Goal: Information Seeking & Learning: Learn about a topic

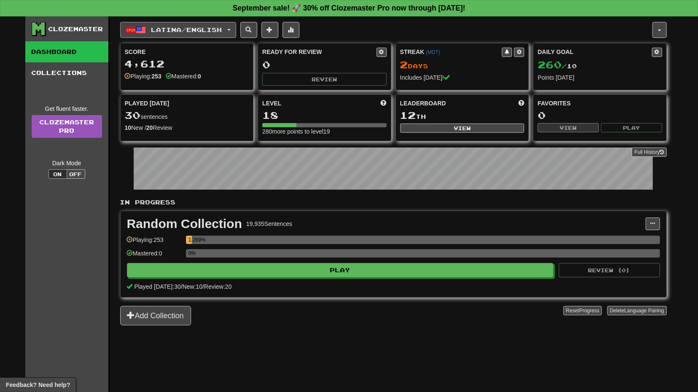
click at [213, 28] on span "Latina / English" at bounding box center [186, 29] width 71 height 7
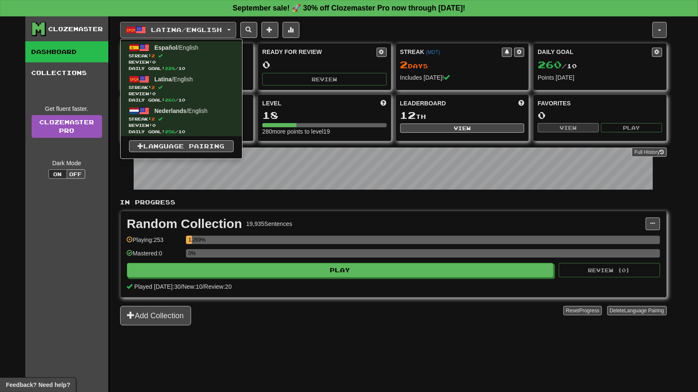
click at [349, 30] on div "Latina / English Español / English Streak: 2 Review: 0 Daily Goal: 228 / 10 Lat…" at bounding box center [386, 30] width 532 height 16
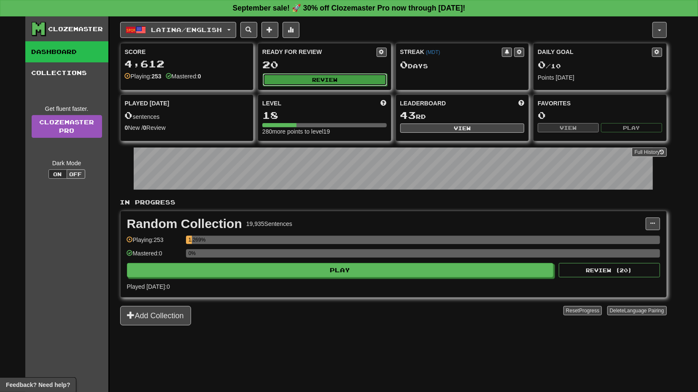
click at [324, 81] on button "Review" at bounding box center [325, 79] width 124 height 13
select select "**"
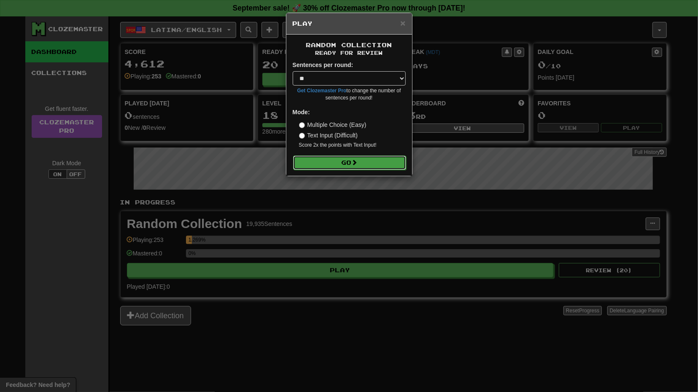
click at [356, 160] on span at bounding box center [355, 162] width 6 height 6
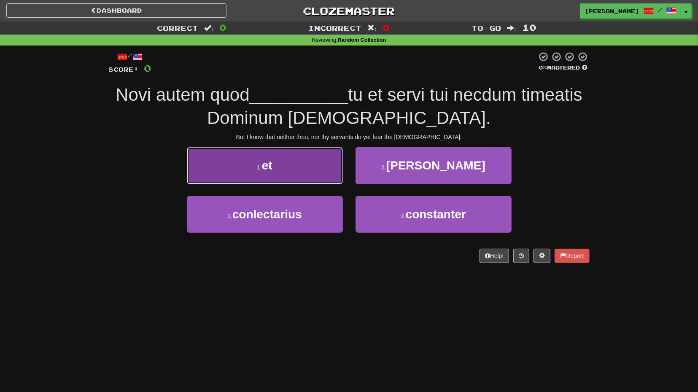
click at [297, 170] on button "1 . et" at bounding box center [265, 165] width 156 height 37
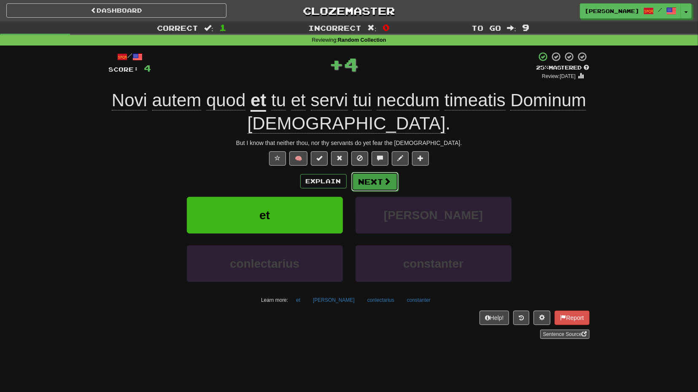
click at [377, 183] on button "Next" at bounding box center [374, 181] width 47 height 19
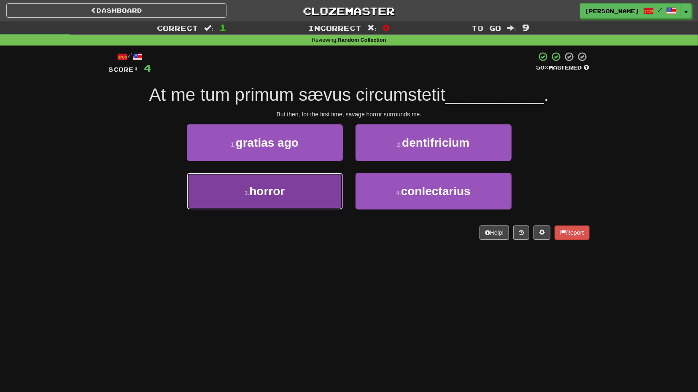
click at [311, 184] on button "3 . horror" at bounding box center [265, 191] width 156 height 37
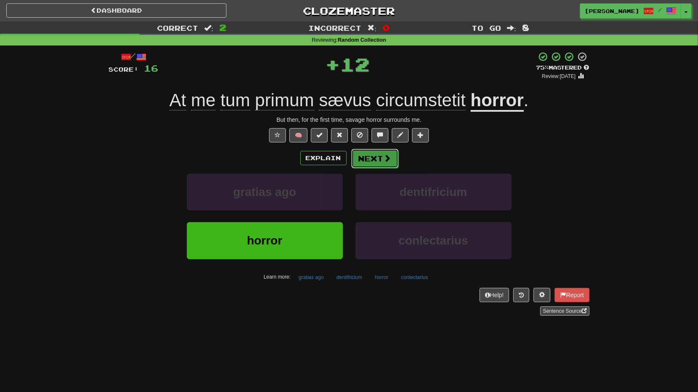
click at [391, 155] on button "Next" at bounding box center [374, 158] width 47 height 19
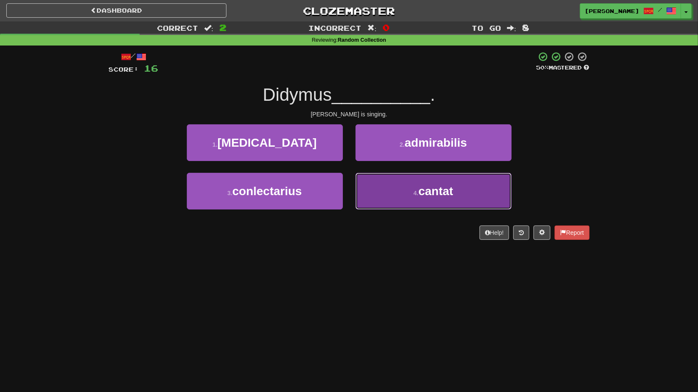
click at [402, 198] on button "4 . cantat" at bounding box center [434, 191] width 156 height 37
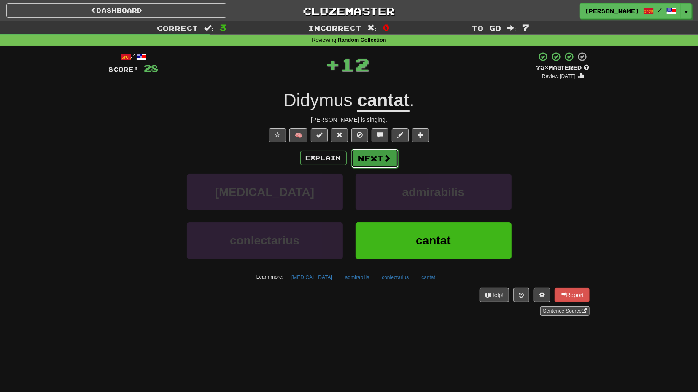
click at [377, 161] on button "Next" at bounding box center [374, 158] width 47 height 19
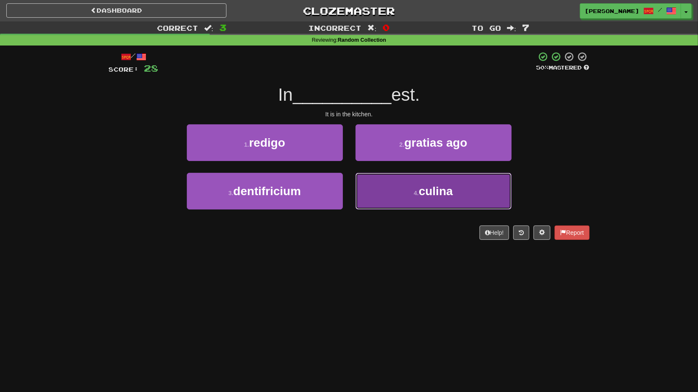
click at [405, 195] on button "4 . culina" at bounding box center [434, 191] width 156 height 37
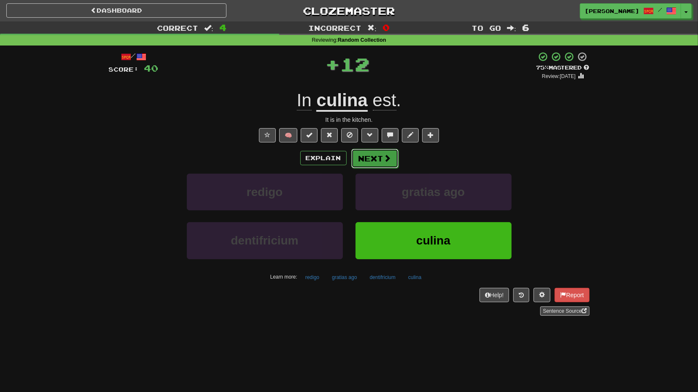
click at [380, 162] on button "Next" at bounding box center [374, 158] width 47 height 19
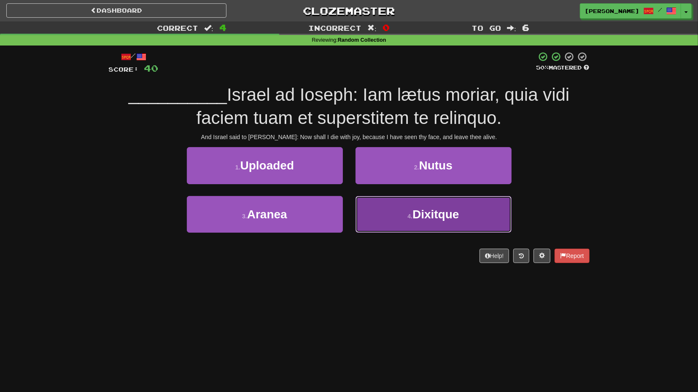
click at [434, 217] on span "Dixitque" at bounding box center [436, 214] width 46 height 13
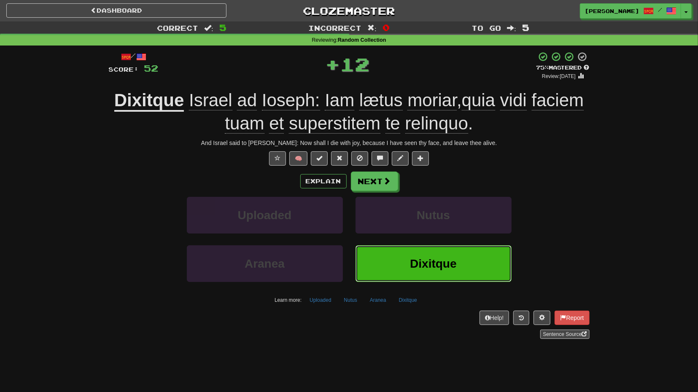
click at [431, 261] on span "Dixitque" at bounding box center [433, 263] width 46 height 13
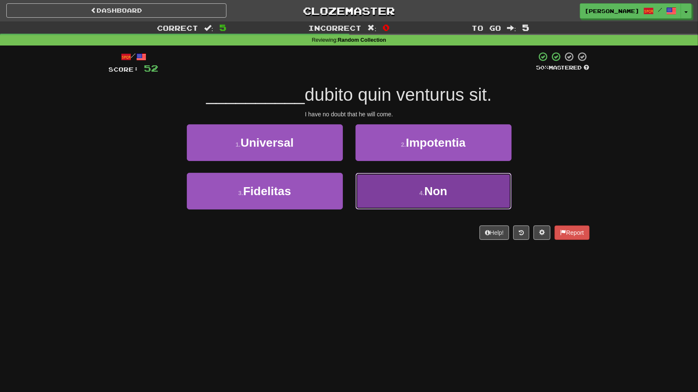
click at [418, 194] on button "4 . Non" at bounding box center [434, 191] width 156 height 37
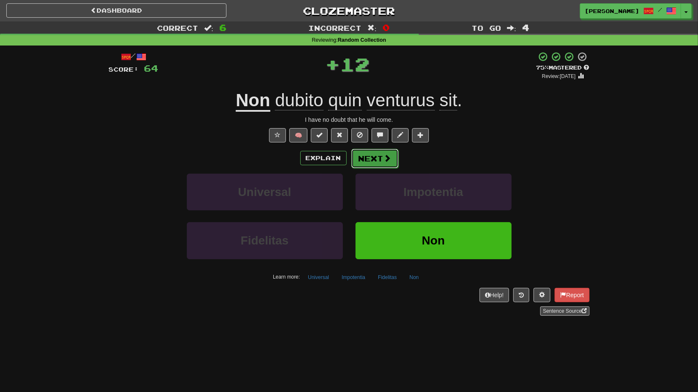
click at [378, 166] on button "Next" at bounding box center [374, 158] width 47 height 19
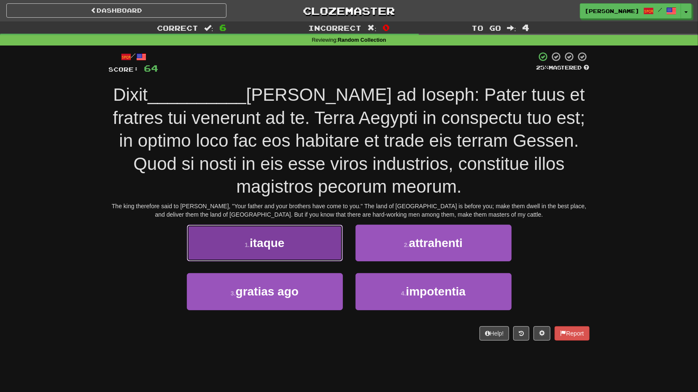
click at [318, 232] on button "1 . itaque" at bounding box center [265, 243] width 156 height 37
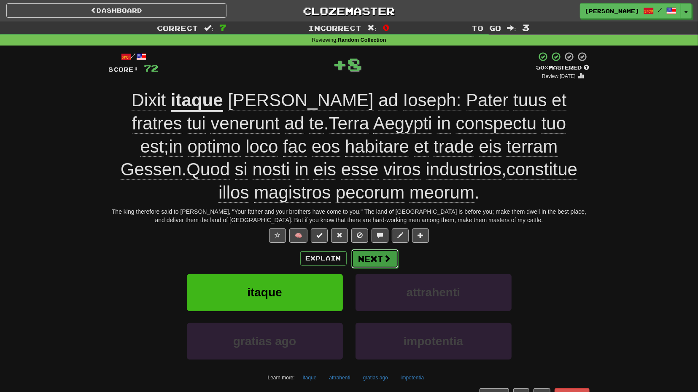
click at [381, 259] on button "Next" at bounding box center [374, 258] width 47 height 19
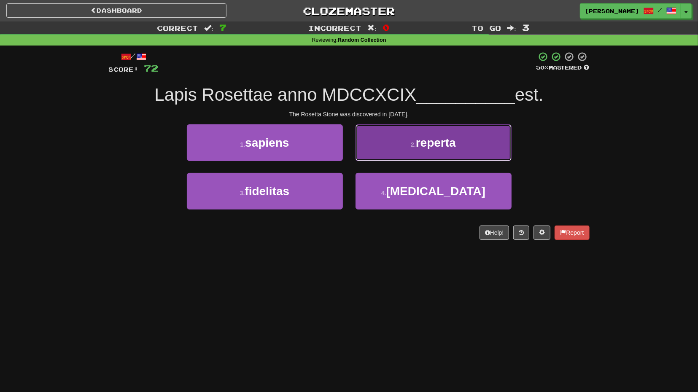
click at [426, 149] on span "reperta" at bounding box center [436, 142] width 40 height 13
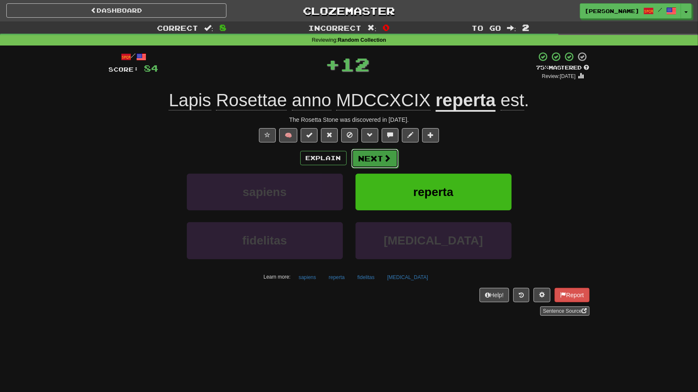
click at [384, 157] on span at bounding box center [388, 158] width 8 height 8
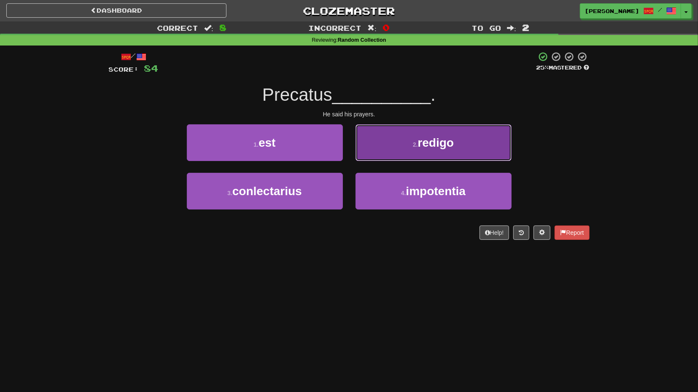
click at [431, 148] on span "redigo" at bounding box center [436, 142] width 36 height 13
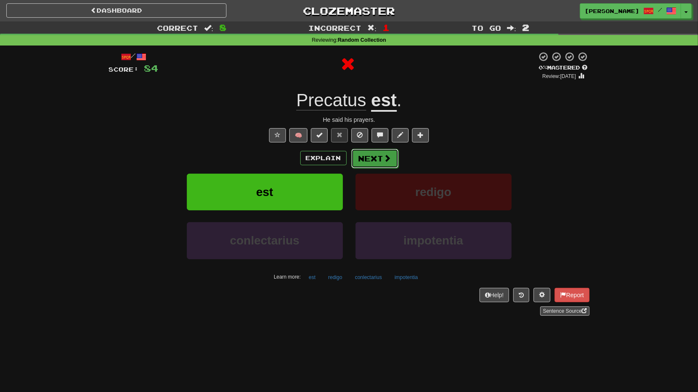
click at [384, 161] on span at bounding box center [388, 158] width 8 height 8
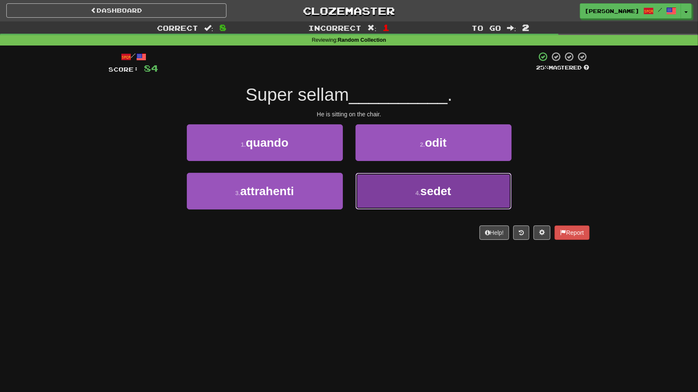
click at [396, 197] on button "4 . sedet" at bounding box center [434, 191] width 156 height 37
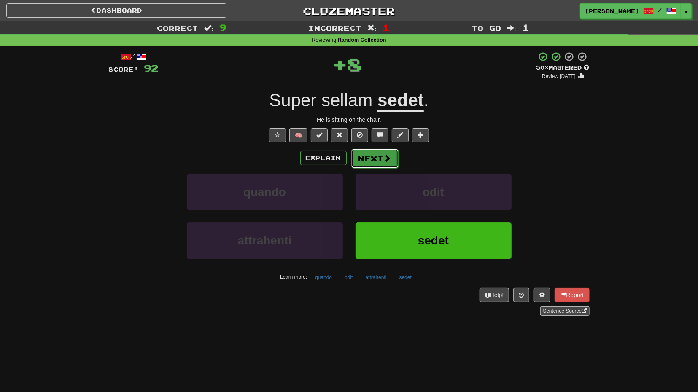
click at [384, 162] on span at bounding box center [388, 158] width 8 height 8
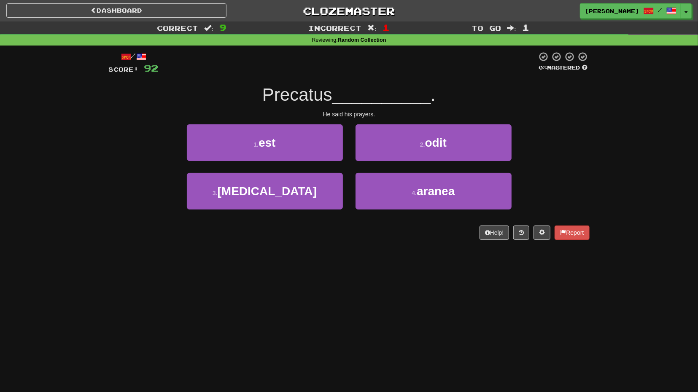
click at [301, 162] on div "1 . est" at bounding box center [265, 148] width 169 height 49
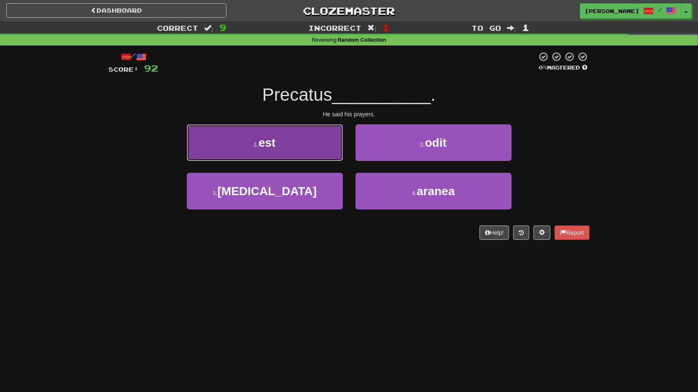
click at [299, 135] on button "1 . est" at bounding box center [265, 142] width 156 height 37
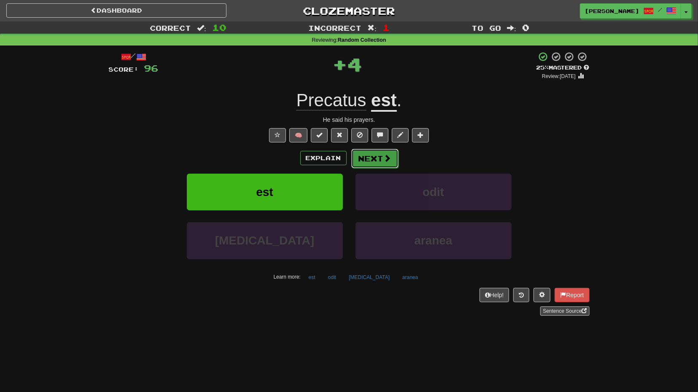
click at [387, 158] on span at bounding box center [388, 158] width 8 height 8
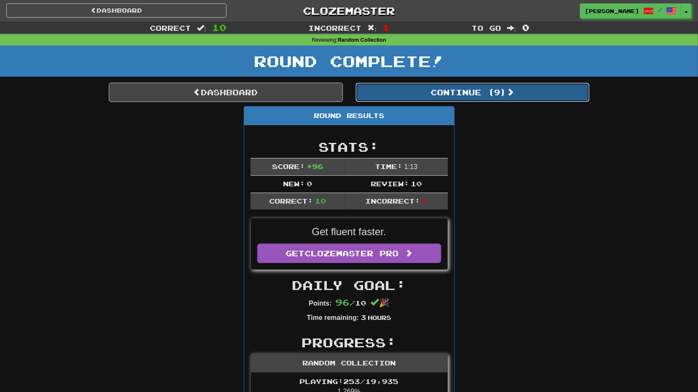
click at [456, 94] on button "Continue ( 9 )" at bounding box center [473, 92] width 234 height 19
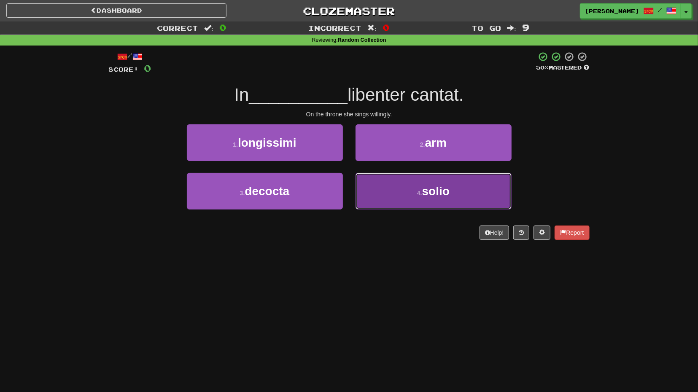
click at [394, 199] on button "4 . solio" at bounding box center [434, 191] width 156 height 37
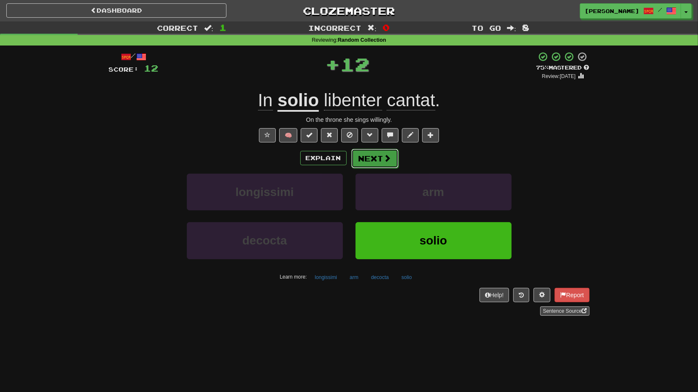
click at [384, 165] on button "Next" at bounding box center [374, 158] width 47 height 19
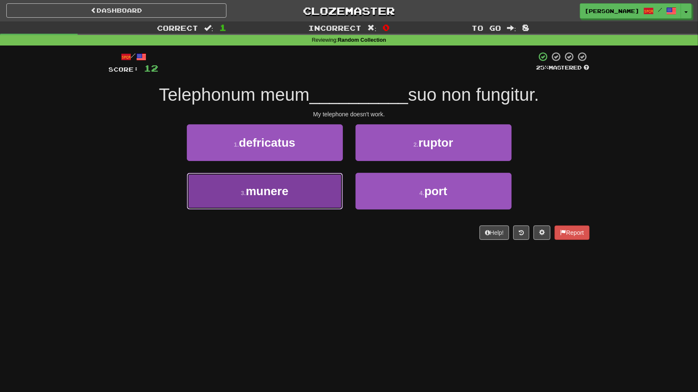
click at [332, 187] on button "3 . munere" at bounding box center [265, 191] width 156 height 37
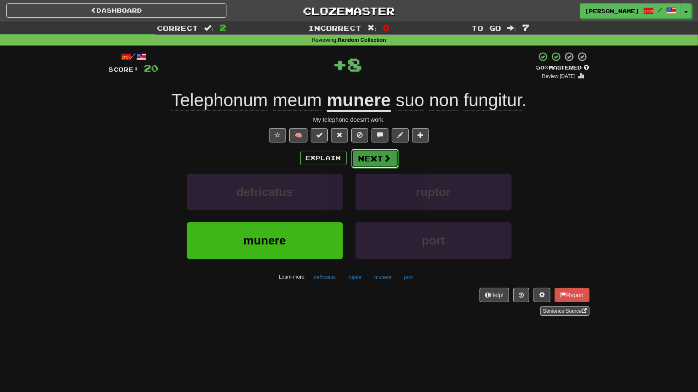
click at [384, 162] on span at bounding box center [388, 158] width 8 height 8
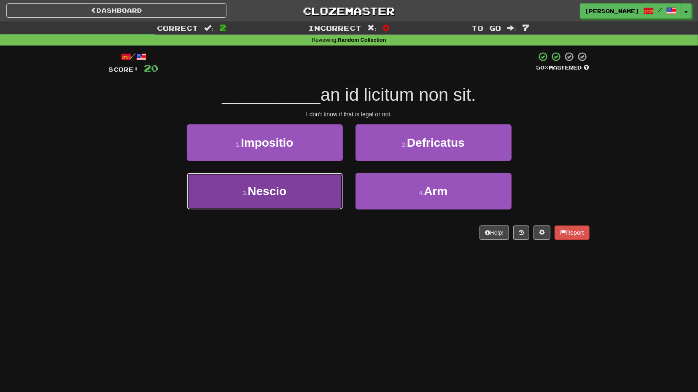
click at [316, 193] on button "3 . Nescio" at bounding box center [265, 191] width 156 height 37
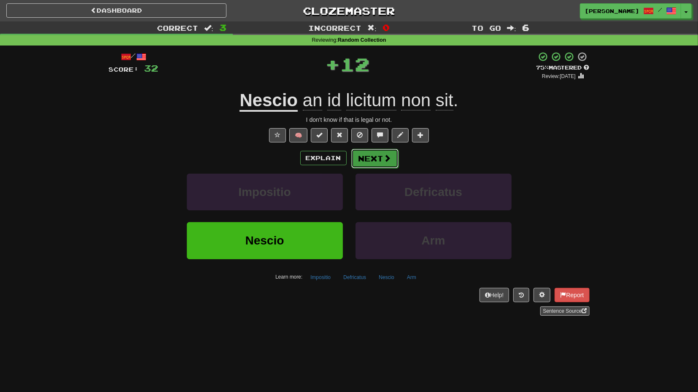
click at [384, 159] on span at bounding box center [388, 158] width 8 height 8
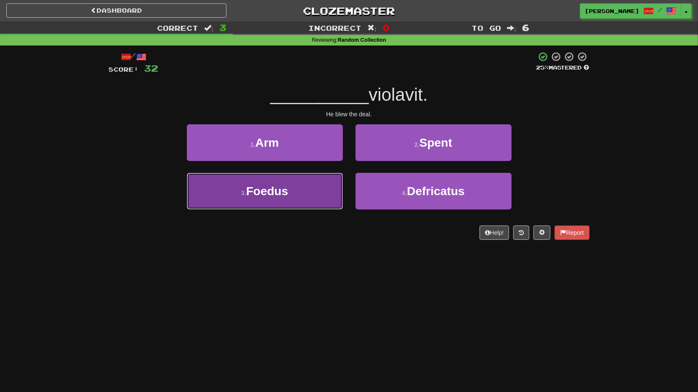
click at [314, 190] on button "3 . Foedus" at bounding box center [265, 191] width 156 height 37
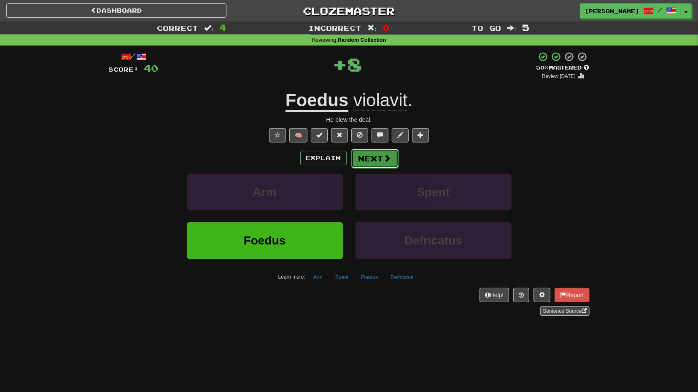
click at [373, 165] on button "Next" at bounding box center [374, 158] width 47 height 19
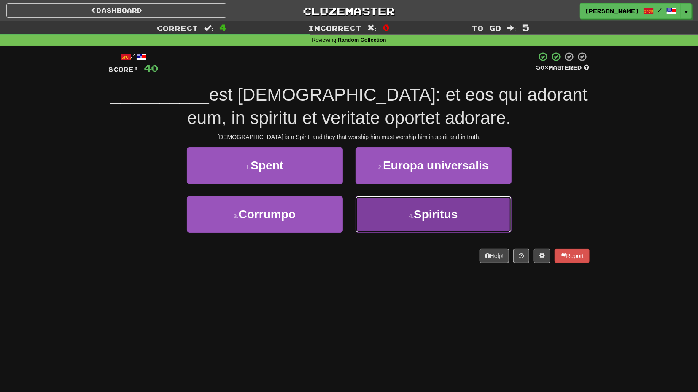
click at [408, 208] on button "4 . Spiritus" at bounding box center [434, 214] width 156 height 37
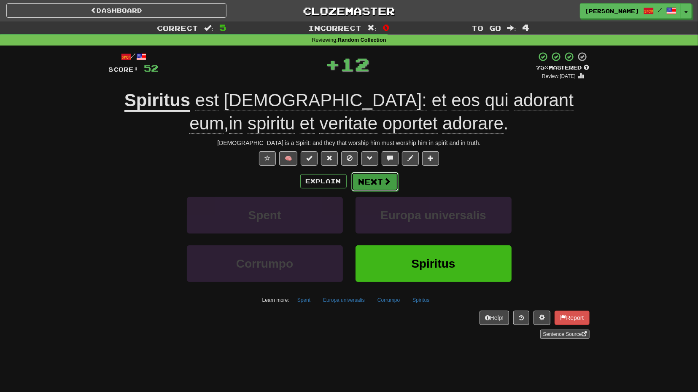
click at [381, 185] on button "Next" at bounding box center [374, 181] width 47 height 19
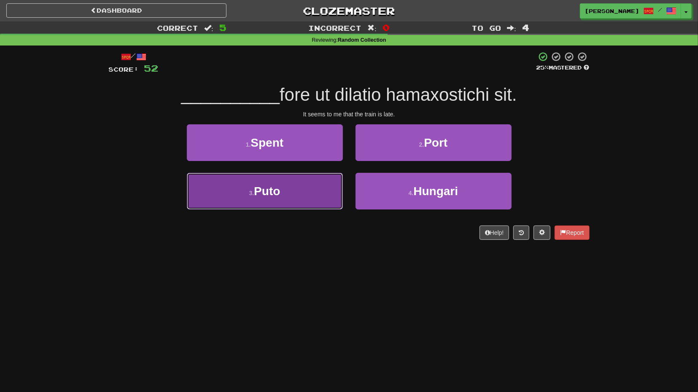
click at [305, 199] on button "3 . Puto" at bounding box center [265, 191] width 156 height 37
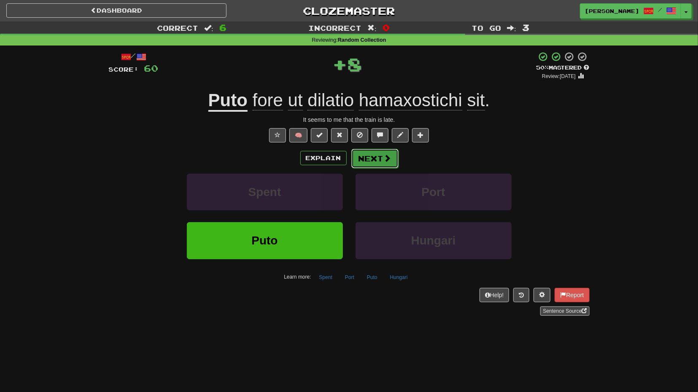
click at [364, 163] on button "Next" at bounding box center [374, 158] width 47 height 19
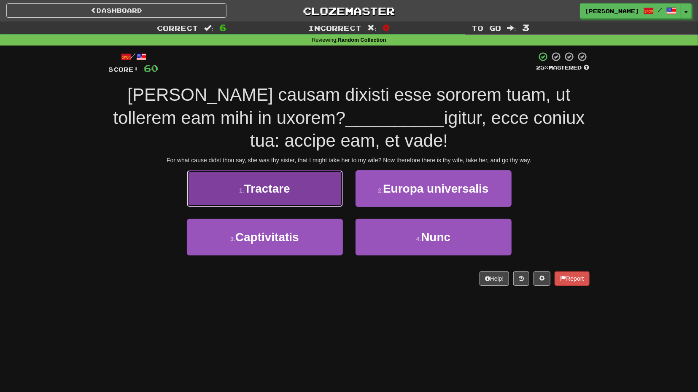
click at [300, 193] on button "1 . Tractare" at bounding box center [265, 188] width 156 height 37
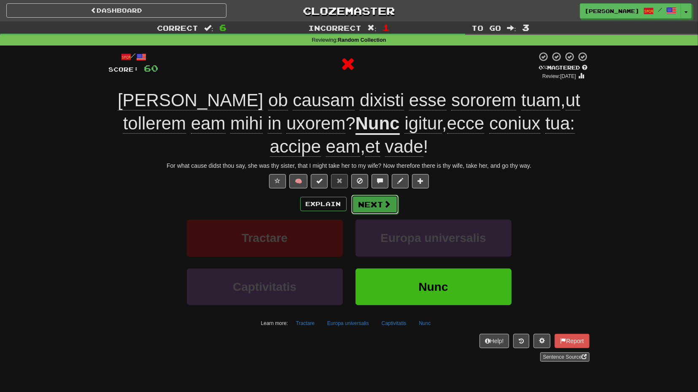
click at [370, 204] on button "Next" at bounding box center [374, 204] width 47 height 19
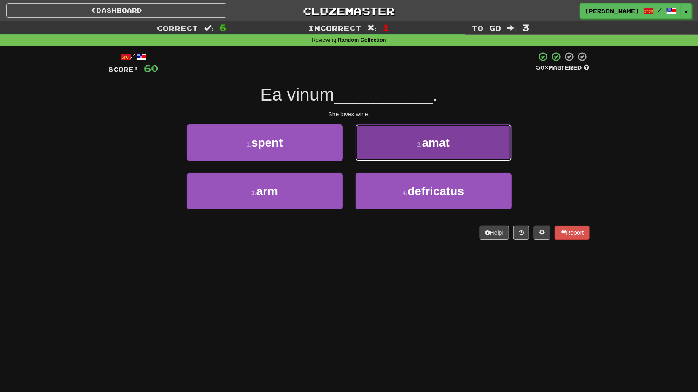
click at [406, 154] on button "2 . amat" at bounding box center [434, 142] width 156 height 37
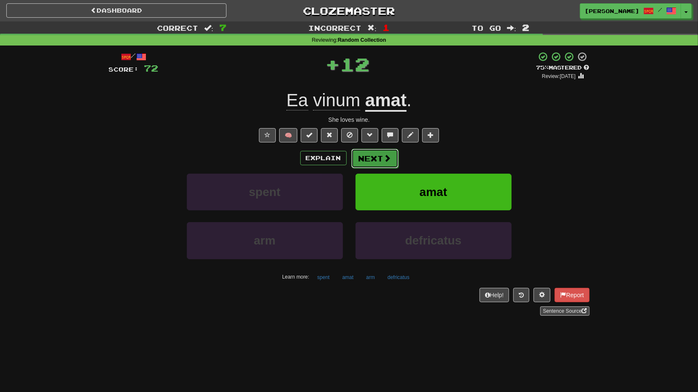
click at [378, 156] on button "Next" at bounding box center [374, 158] width 47 height 19
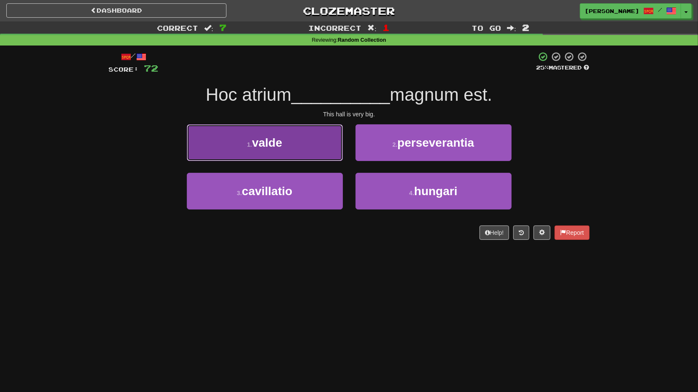
click at [307, 152] on button "1 . valde" at bounding box center [265, 142] width 156 height 37
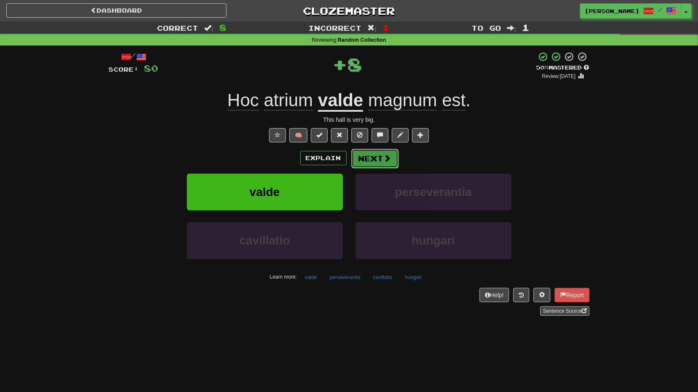
click at [372, 164] on button "Next" at bounding box center [374, 158] width 47 height 19
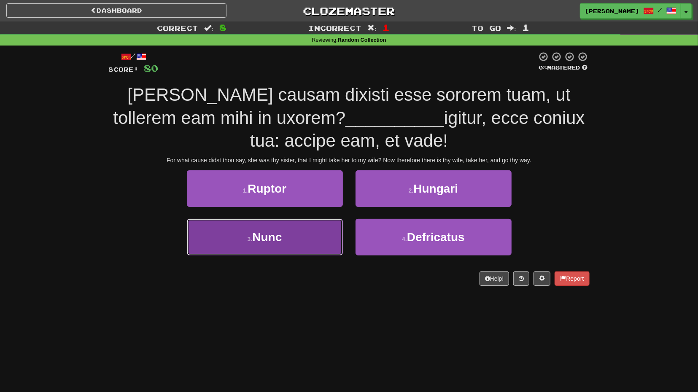
click at [297, 239] on button "3 . Nunc" at bounding box center [265, 237] width 156 height 37
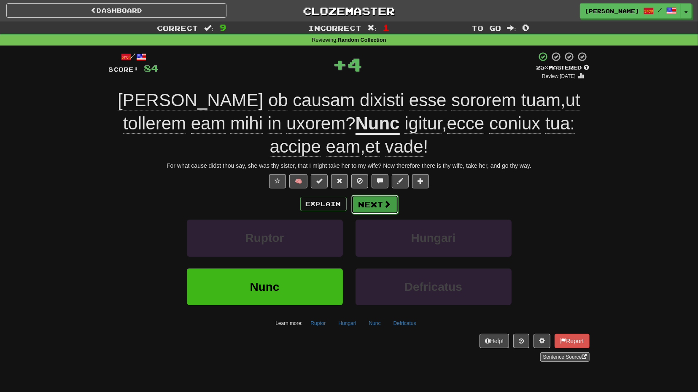
click at [381, 205] on button "Next" at bounding box center [374, 204] width 47 height 19
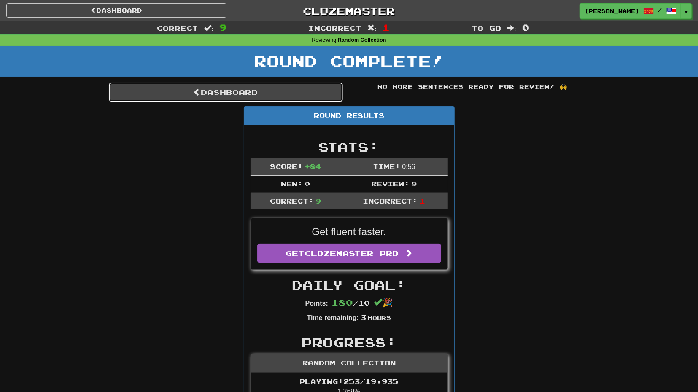
click at [294, 89] on link "Dashboard" at bounding box center [226, 92] width 234 height 19
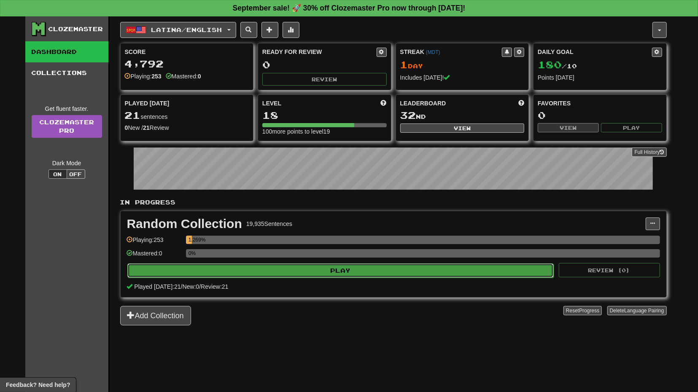
click at [402, 270] on button "Play" at bounding box center [340, 271] width 427 height 14
select select "**"
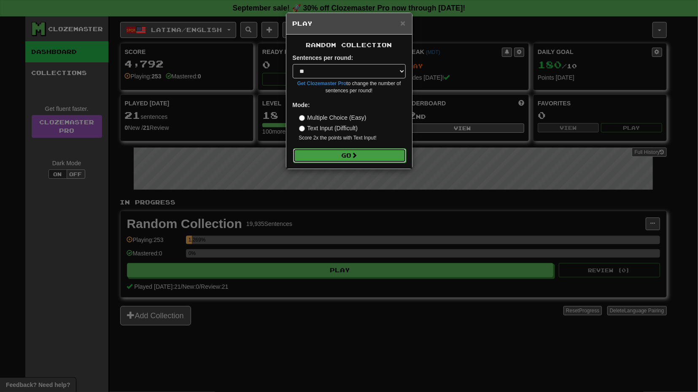
click at [367, 156] on button "Go" at bounding box center [349, 155] width 113 height 14
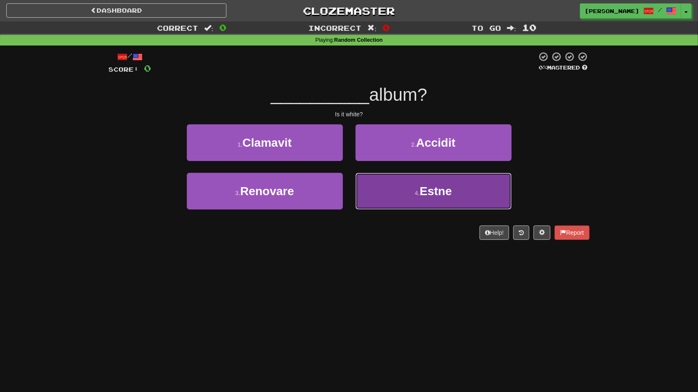
click at [407, 191] on button "4 . Estne" at bounding box center [434, 191] width 156 height 37
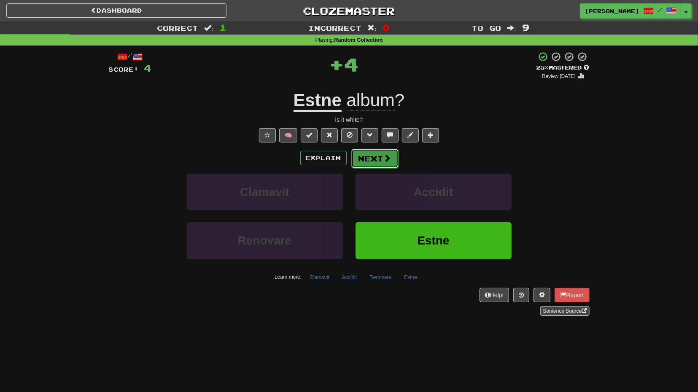
click at [377, 162] on button "Next" at bounding box center [374, 158] width 47 height 19
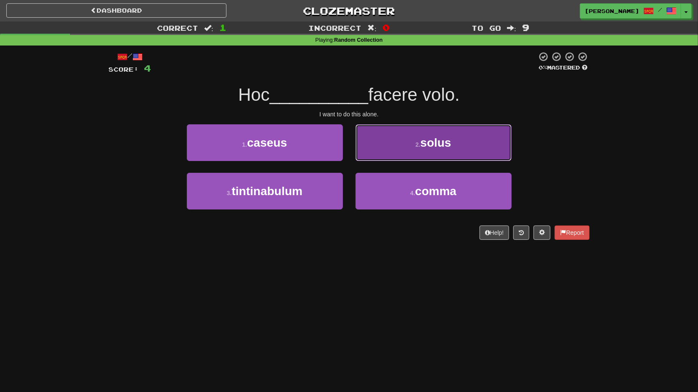
click at [399, 156] on button "2 . solus" at bounding box center [434, 142] width 156 height 37
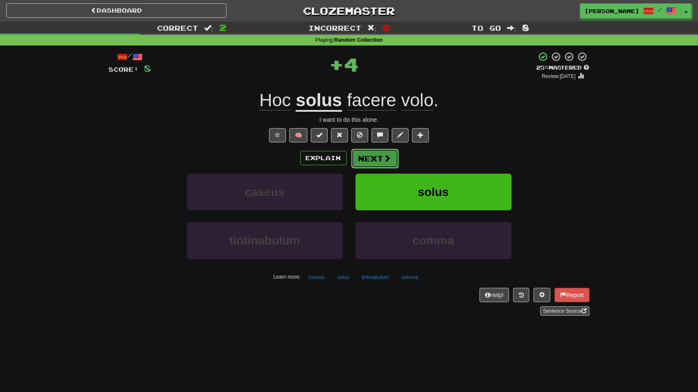
click at [380, 160] on button "Next" at bounding box center [374, 158] width 47 height 19
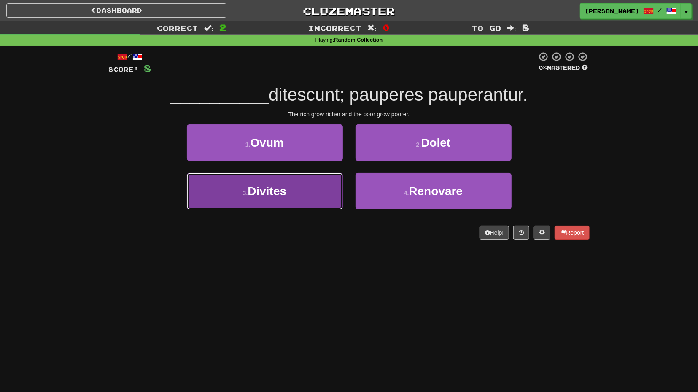
click at [304, 192] on button "3 . Divites" at bounding box center [265, 191] width 156 height 37
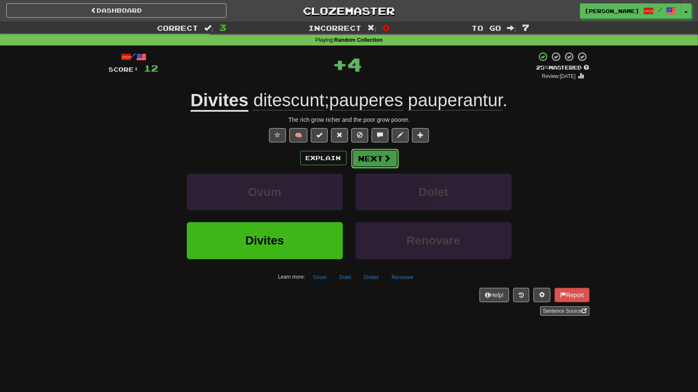
click at [367, 163] on button "Next" at bounding box center [374, 158] width 47 height 19
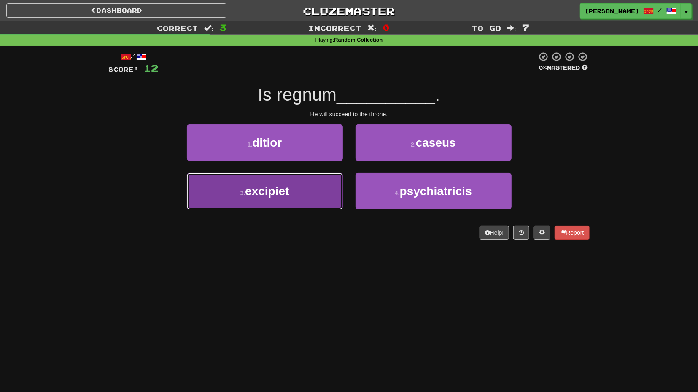
click at [317, 194] on button "3 . excipiet" at bounding box center [265, 191] width 156 height 37
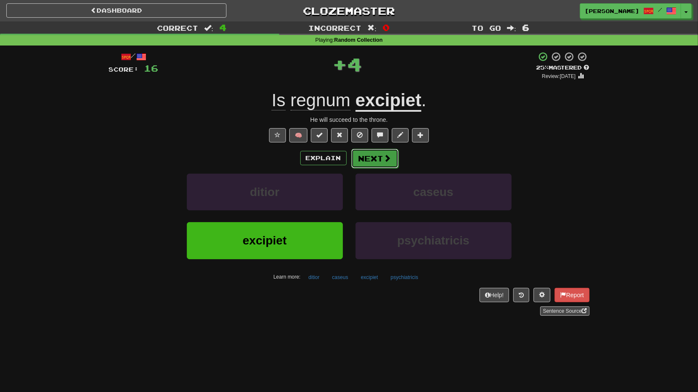
click at [381, 164] on button "Next" at bounding box center [374, 158] width 47 height 19
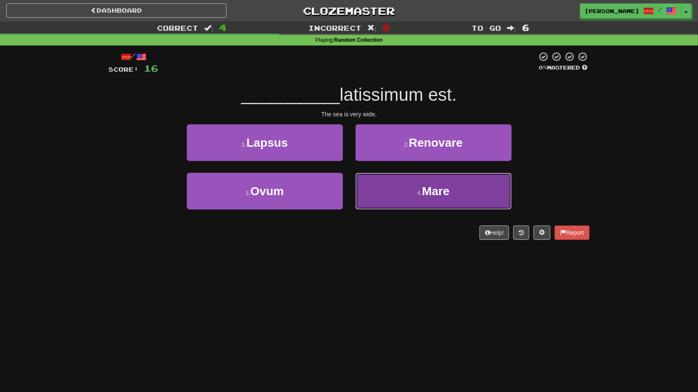
click at [394, 194] on button "4 . Mare" at bounding box center [434, 191] width 156 height 37
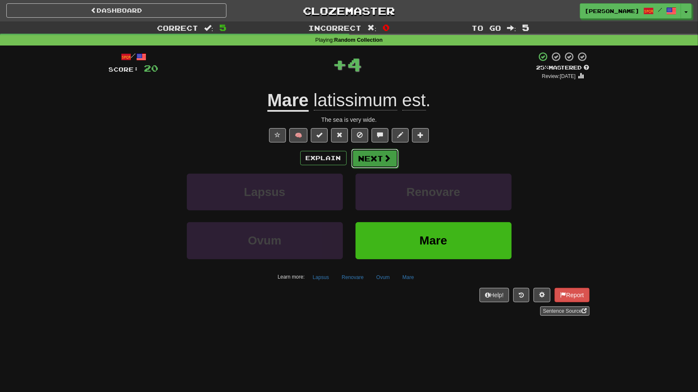
click at [383, 167] on button "Next" at bounding box center [374, 158] width 47 height 19
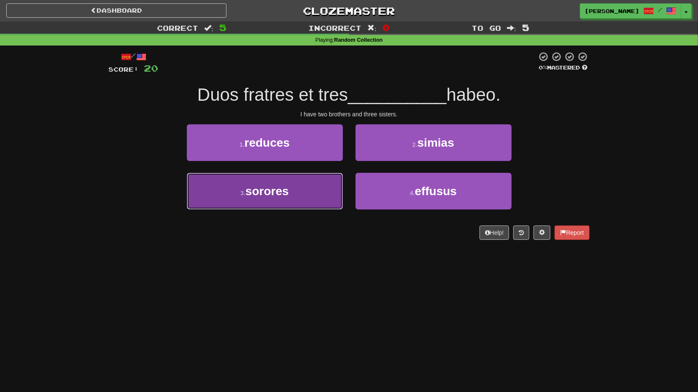
click at [324, 197] on button "3 . sorores" at bounding box center [265, 191] width 156 height 37
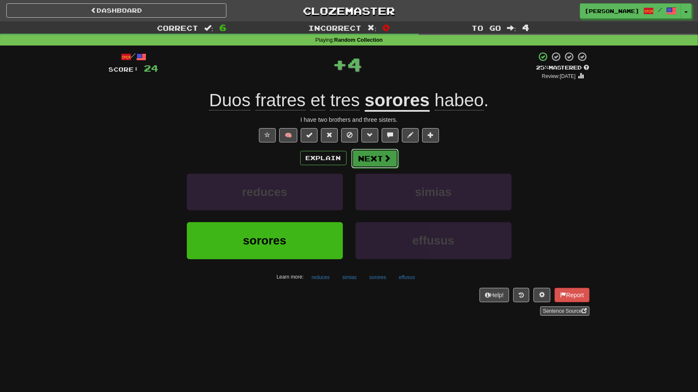
click at [377, 162] on button "Next" at bounding box center [374, 158] width 47 height 19
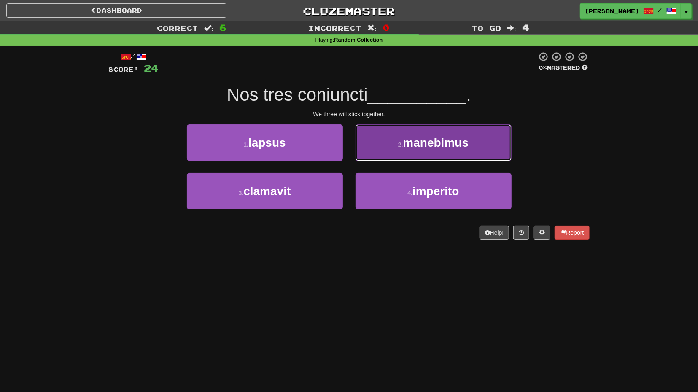
click at [395, 146] on button "2 . manebimus" at bounding box center [434, 142] width 156 height 37
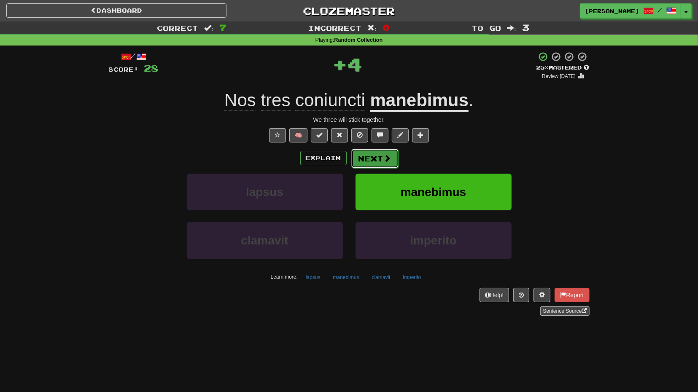
click at [372, 156] on button "Next" at bounding box center [374, 158] width 47 height 19
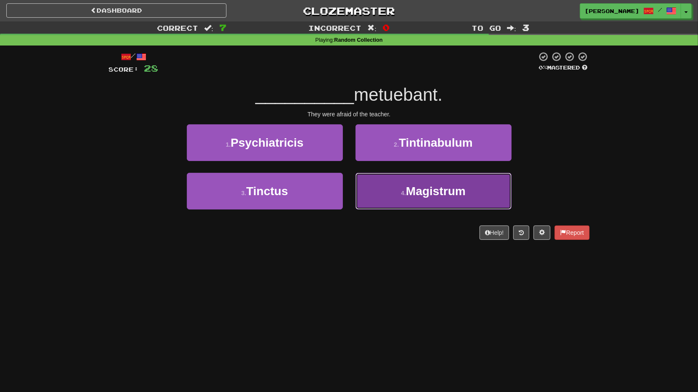
click at [399, 198] on button "4 . Magistrum" at bounding box center [434, 191] width 156 height 37
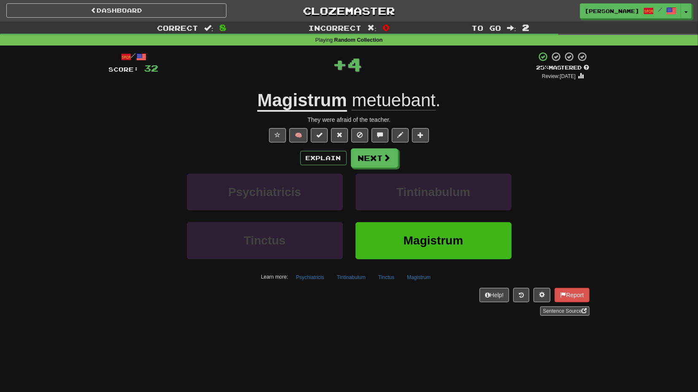
click at [386, 171] on div "Explain Next Psychiatricis Tintinabulum Tinctus Magistrum Learn more: Psychiatr…" at bounding box center [349, 215] width 481 height 135
click at [388, 162] on span at bounding box center [388, 158] width 8 height 8
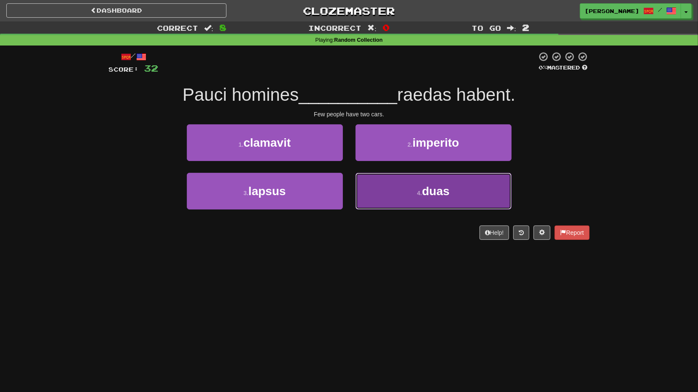
click at [433, 196] on span "duas" at bounding box center [435, 191] width 27 height 13
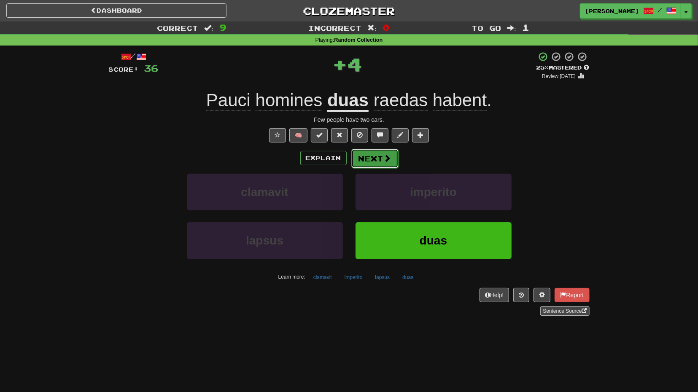
click at [385, 162] on button "Next" at bounding box center [374, 158] width 47 height 19
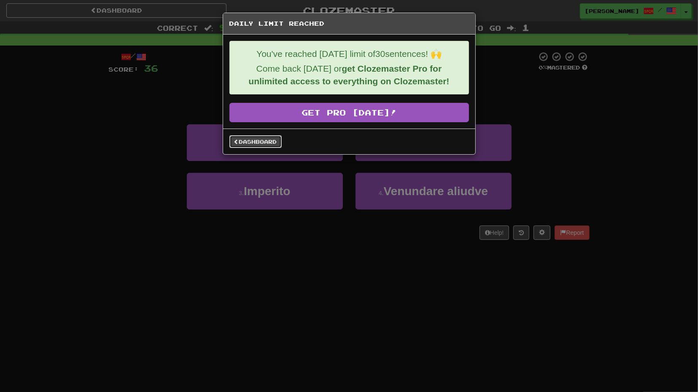
click at [261, 142] on link "Dashboard" at bounding box center [255, 141] width 52 height 13
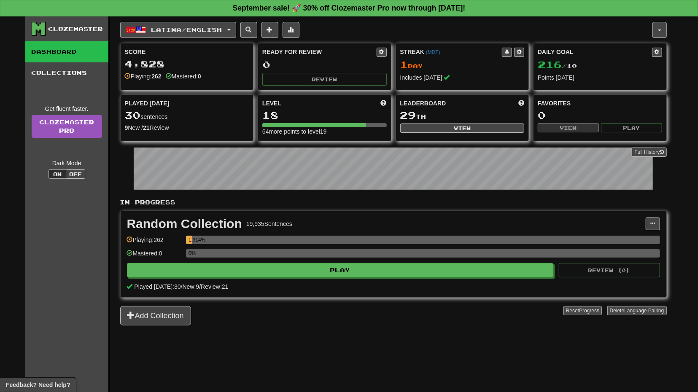
click at [235, 31] on button "Latina / English" at bounding box center [178, 30] width 116 height 16
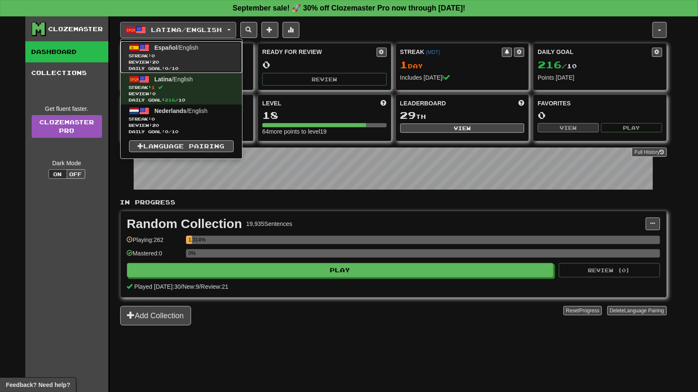
click at [210, 49] on link "Español / English Streak: 0 Review: 20 Daily Goal: 0 / 10" at bounding box center [181, 57] width 121 height 32
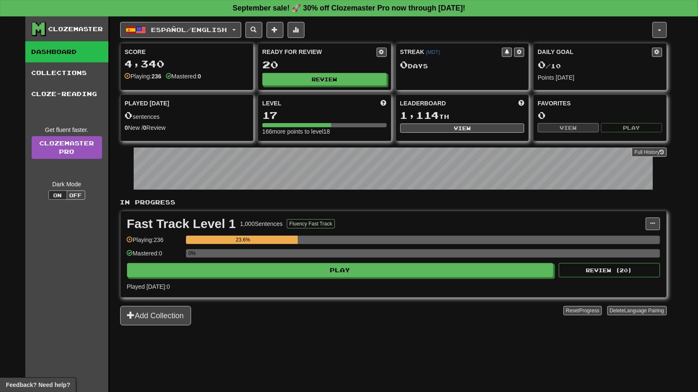
click at [341, 299] on div "In Progress Fast Track Level 1 1,000 Sentences Fluency Fast Track Manage Senten…" at bounding box center [393, 261] width 547 height 127
click at [227, 27] on span "Español / English" at bounding box center [189, 29] width 76 height 7
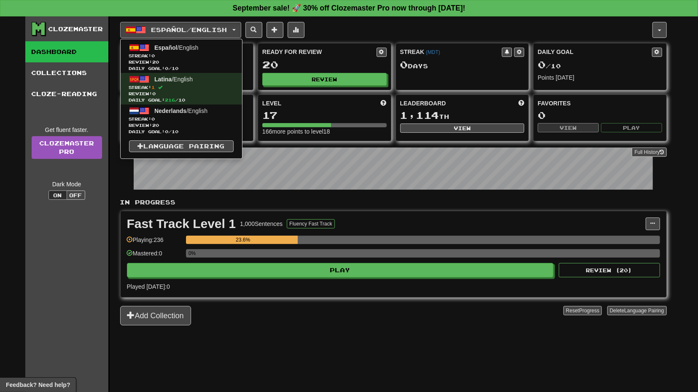
click at [364, 318] on div "Add Collection" at bounding box center [341, 315] width 443 height 19
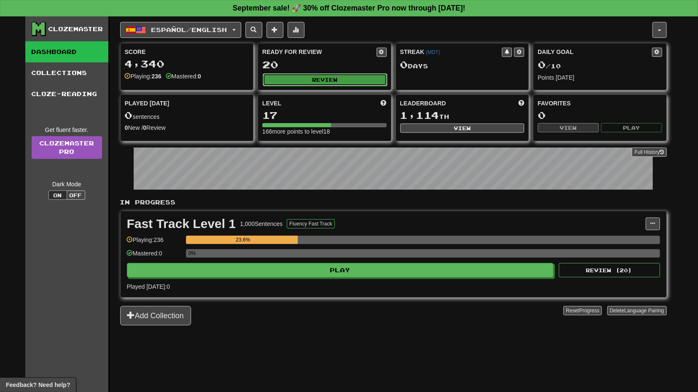
click at [337, 81] on button "Review" at bounding box center [325, 79] width 124 height 13
select select "**"
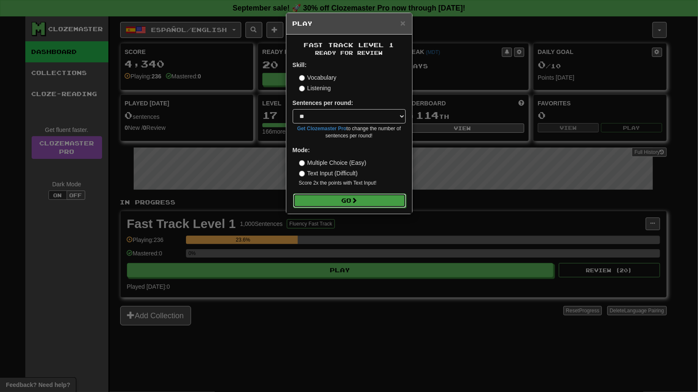
click at [358, 200] on span at bounding box center [355, 200] width 6 height 6
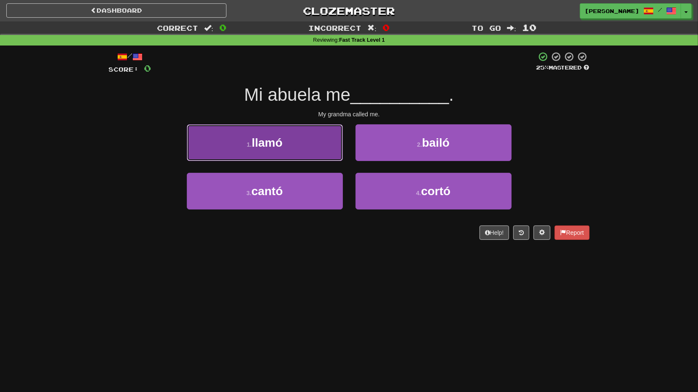
click at [304, 152] on button "1 . llamó" at bounding box center [265, 142] width 156 height 37
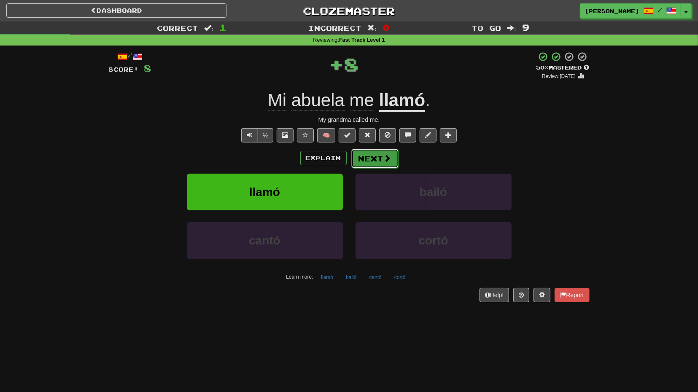
click at [363, 158] on button "Next" at bounding box center [374, 158] width 47 height 19
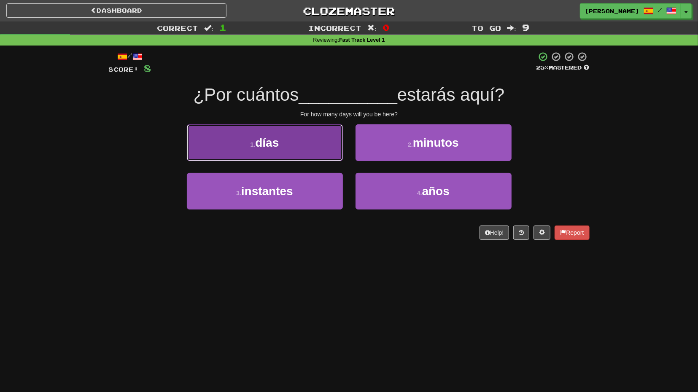
click at [305, 154] on button "1 . días" at bounding box center [265, 142] width 156 height 37
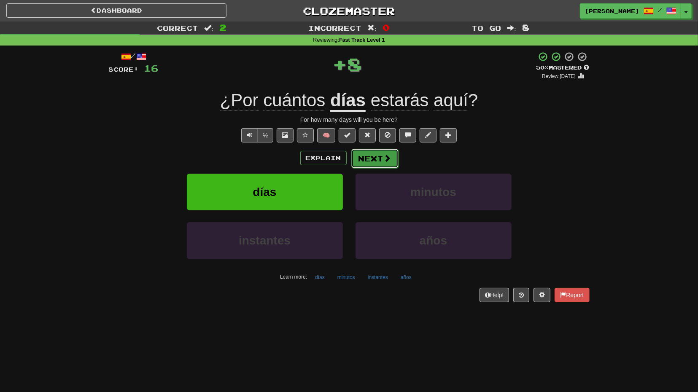
click at [370, 160] on button "Next" at bounding box center [374, 158] width 47 height 19
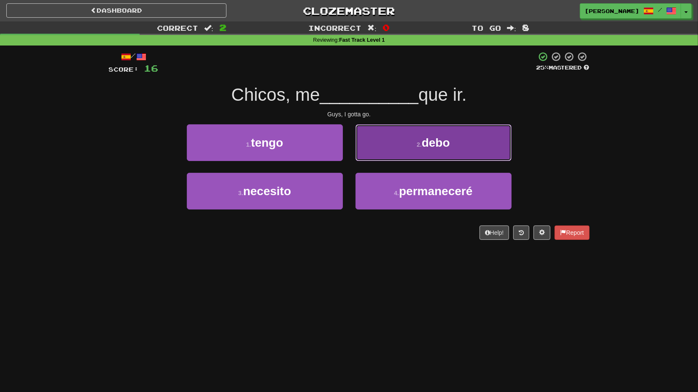
click at [388, 151] on button "2 . debo" at bounding box center [434, 142] width 156 height 37
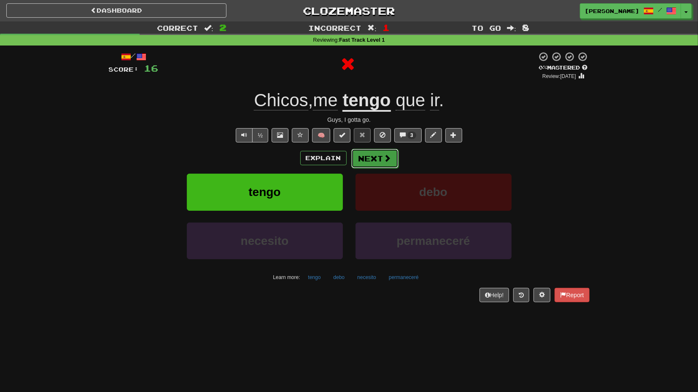
click at [376, 160] on button "Next" at bounding box center [374, 158] width 47 height 19
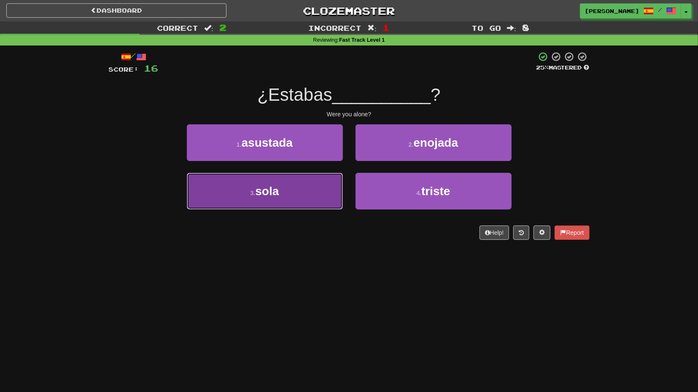
click at [318, 194] on button "3 . sola" at bounding box center [265, 191] width 156 height 37
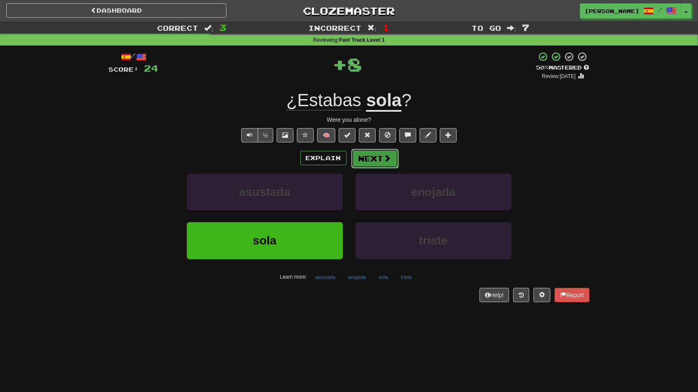
click at [379, 158] on button "Next" at bounding box center [374, 158] width 47 height 19
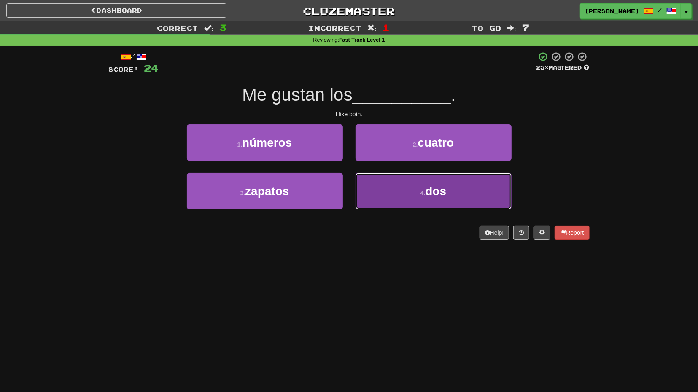
click at [371, 191] on button "4 . dos" at bounding box center [434, 191] width 156 height 37
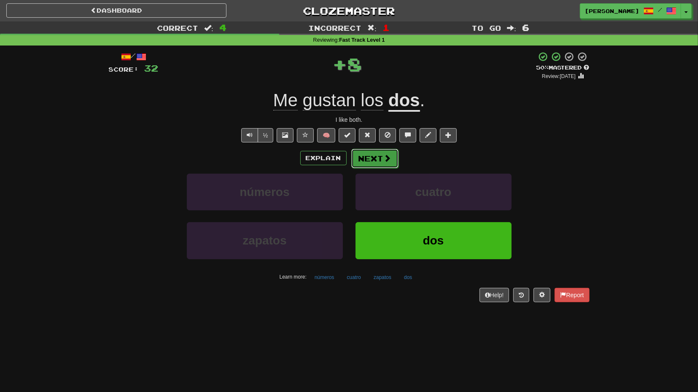
click at [373, 161] on button "Next" at bounding box center [374, 158] width 47 height 19
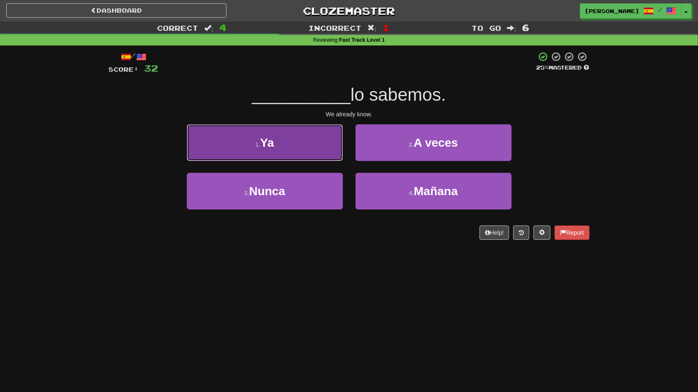
click at [322, 142] on button "1 . Ya" at bounding box center [265, 142] width 156 height 37
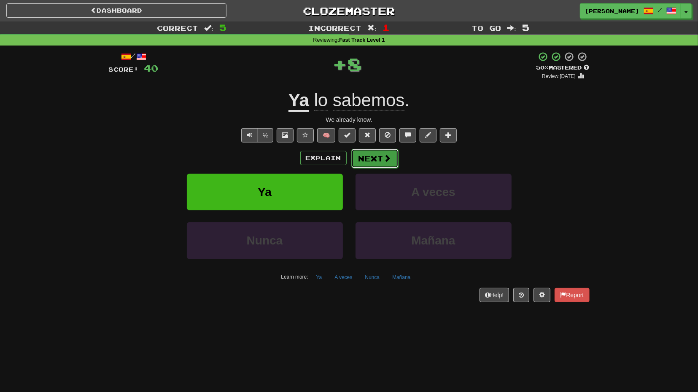
click at [371, 159] on button "Next" at bounding box center [374, 158] width 47 height 19
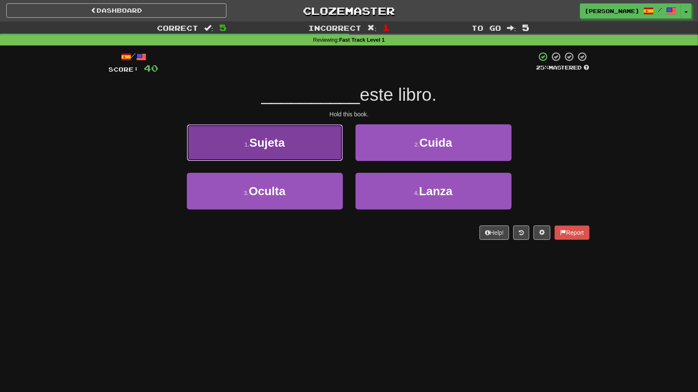
click at [310, 146] on button "1 . Sujeta" at bounding box center [265, 142] width 156 height 37
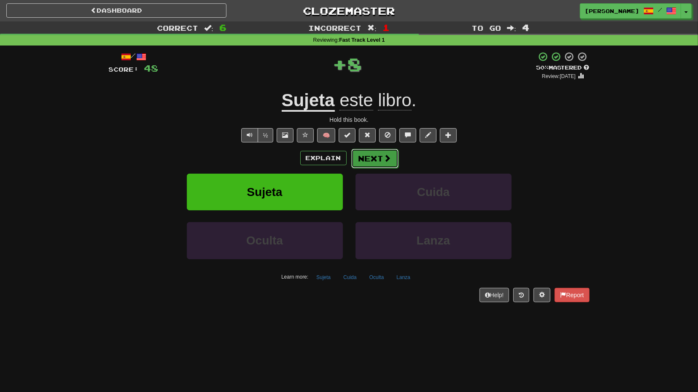
click at [373, 159] on button "Next" at bounding box center [374, 158] width 47 height 19
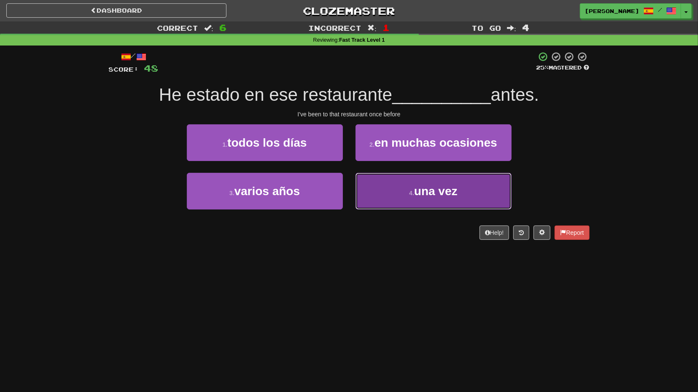
click at [373, 185] on button "4 . una vez" at bounding box center [434, 191] width 156 height 37
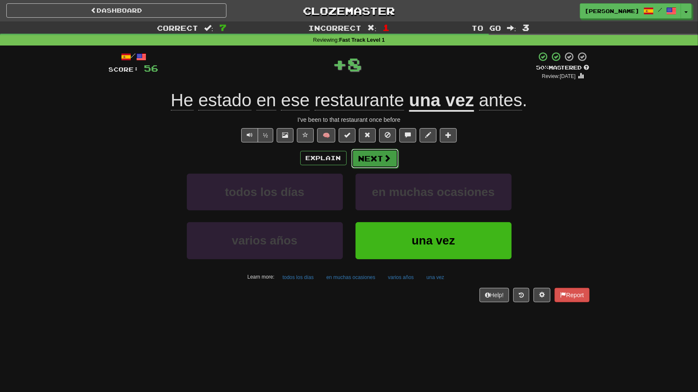
click at [375, 157] on button "Next" at bounding box center [374, 158] width 47 height 19
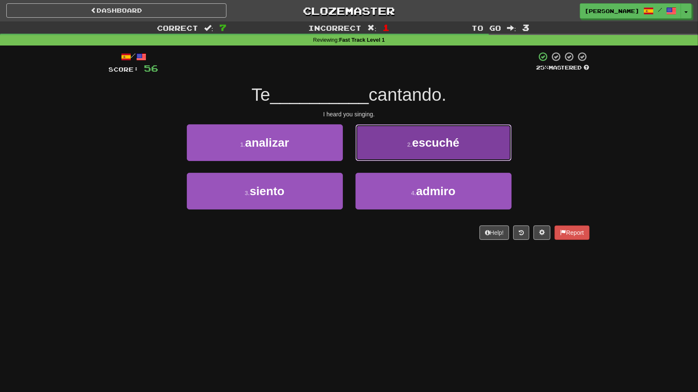
click at [404, 152] on button "2 . escuché" at bounding box center [434, 142] width 156 height 37
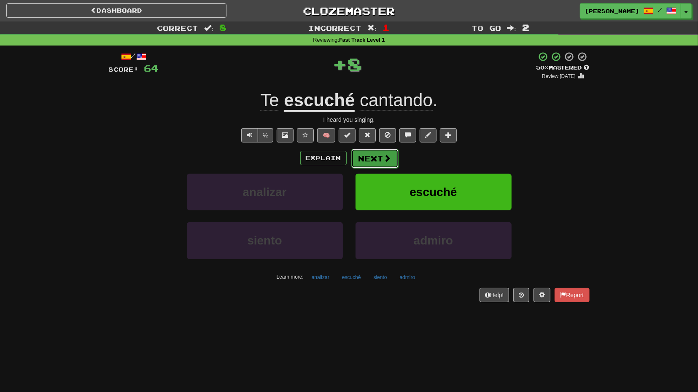
click at [373, 151] on button "Next" at bounding box center [374, 158] width 47 height 19
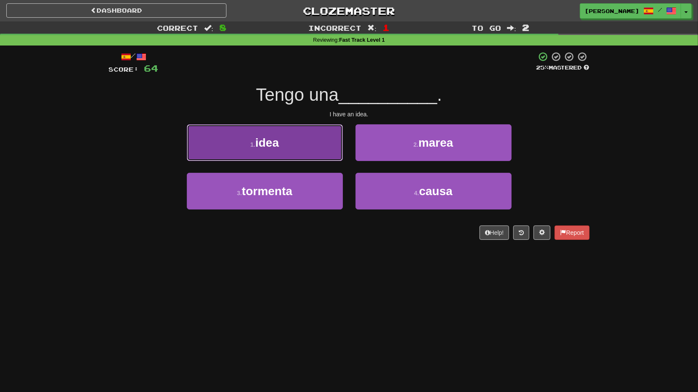
click at [318, 145] on button "1 . idea" at bounding box center [265, 142] width 156 height 37
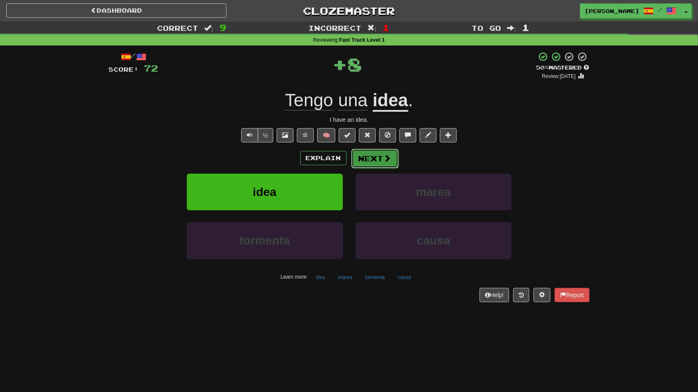
click at [384, 155] on span at bounding box center [388, 158] width 8 height 8
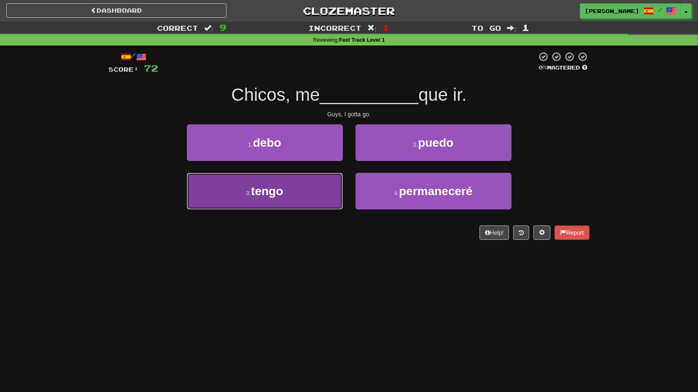
click at [335, 187] on button "3 . tengo" at bounding box center [265, 191] width 156 height 37
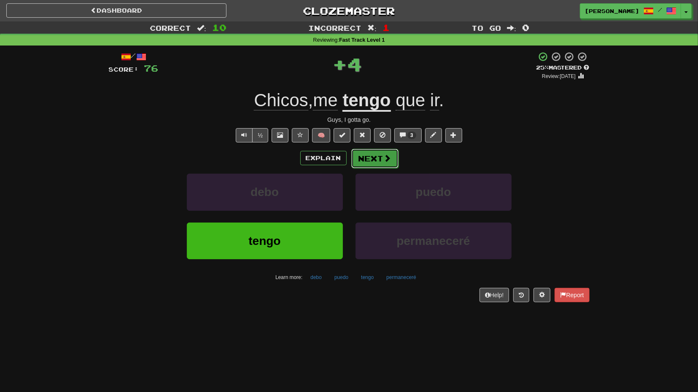
click at [376, 153] on button "Next" at bounding box center [374, 158] width 47 height 19
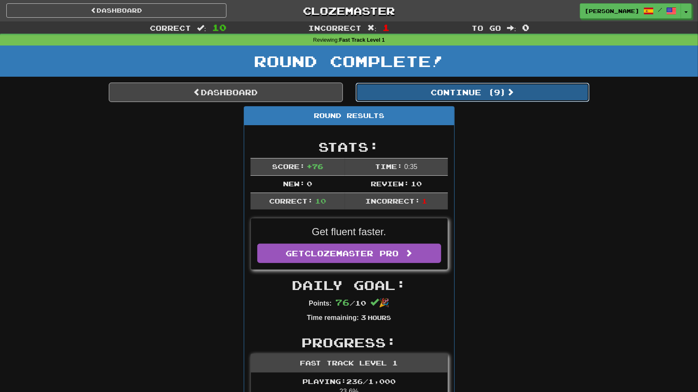
click at [428, 89] on button "Continue ( 9 )" at bounding box center [473, 92] width 234 height 19
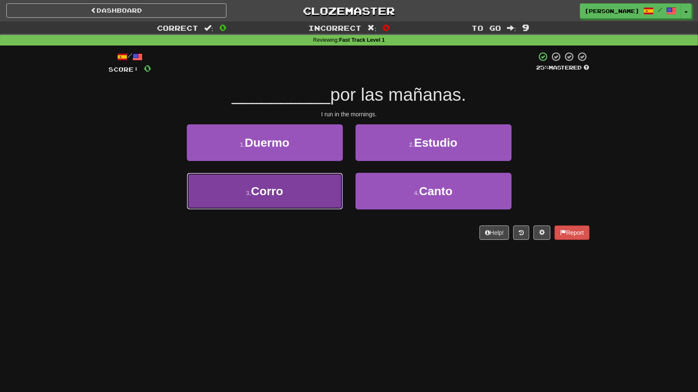
click at [320, 192] on button "3 . [GEOGRAPHIC_DATA]" at bounding box center [265, 191] width 156 height 37
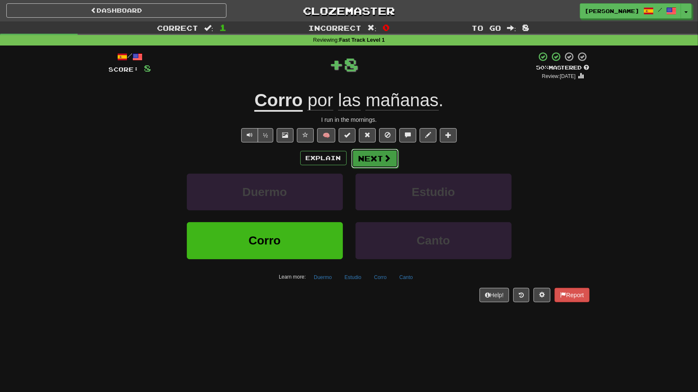
click at [372, 163] on button "Next" at bounding box center [374, 158] width 47 height 19
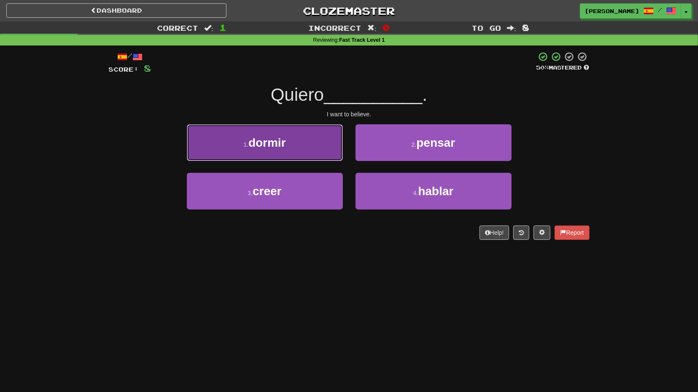
click at [316, 155] on button "1 . dormir" at bounding box center [265, 142] width 156 height 37
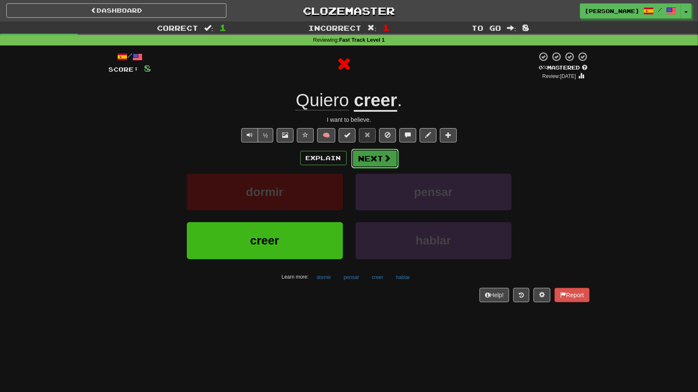
click at [373, 160] on button "Next" at bounding box center [374, 158] width 47 height 19
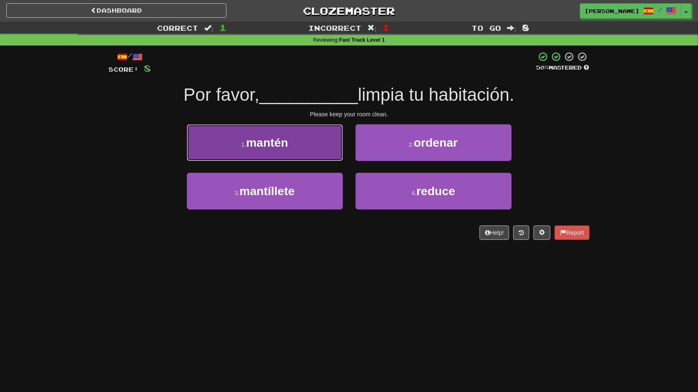
click at [329, 144] on button "1 . mantén" at bounding box center [265, 142] width 156 height 37
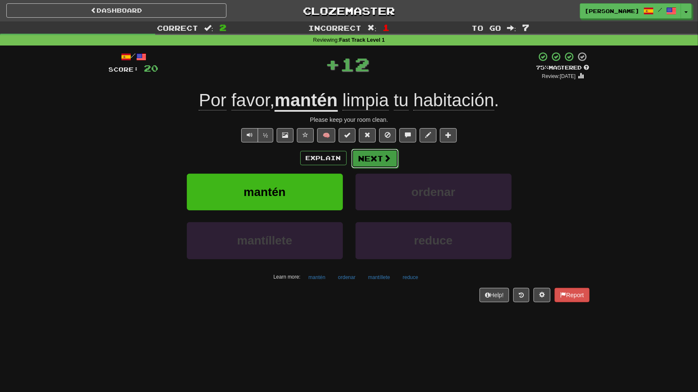
click at [371, 156] on button "Next" at bounding box center [374, 158] width 47 height 19
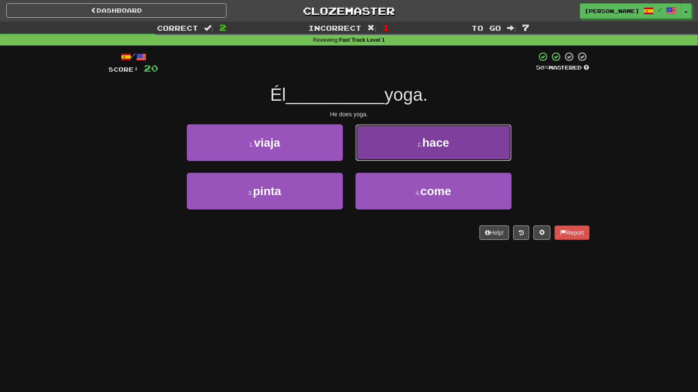
click at [404, 150] on button "2 . hace" at bounding box center [434, 142] width 156 height 37
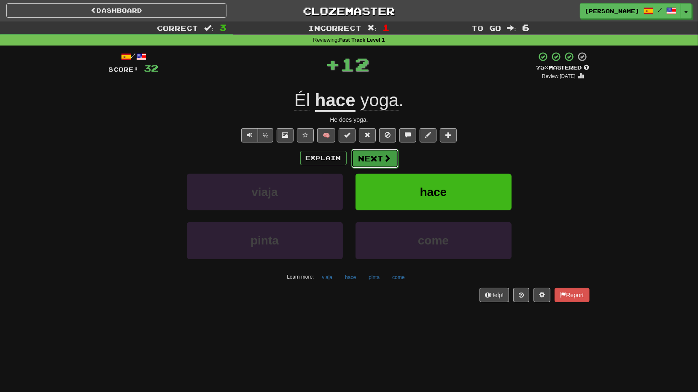
click at [377, 159] on button "Next" at bounding box center [374, 158] width 47 height 19
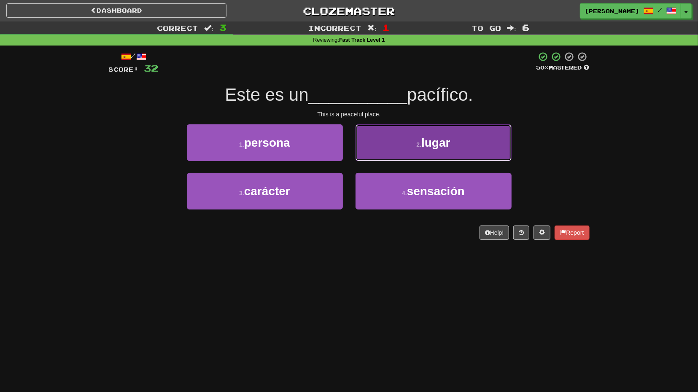
click at [391, 155] on button "2 . lugar" at bounding box center [434, 142] width 156 height 37
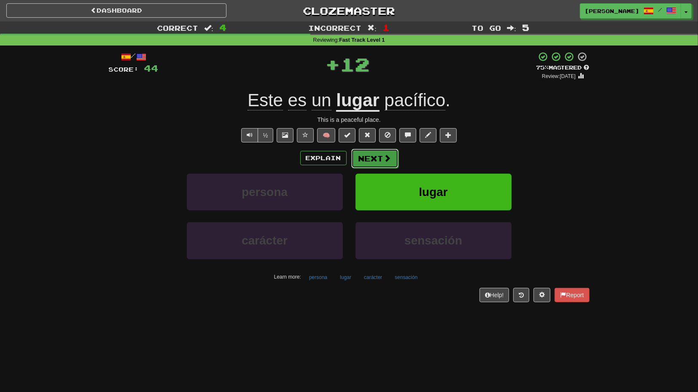
click at [386, 159] on span at bounding box center [388, 158] width 8 height 8
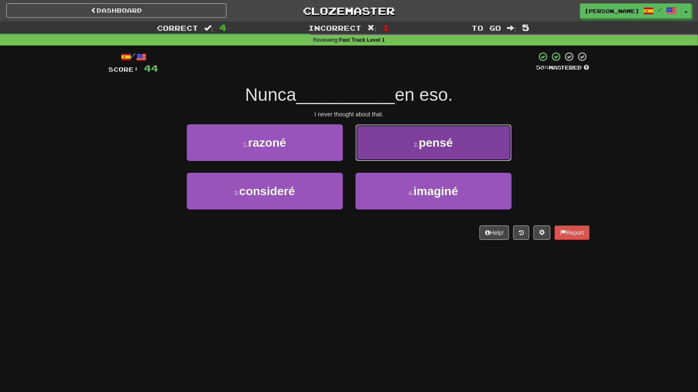
click at [385, 150] on button "2 . [GEOGRAPHIC_DATA]" at bounding box center [434, 142] width 156 height 37
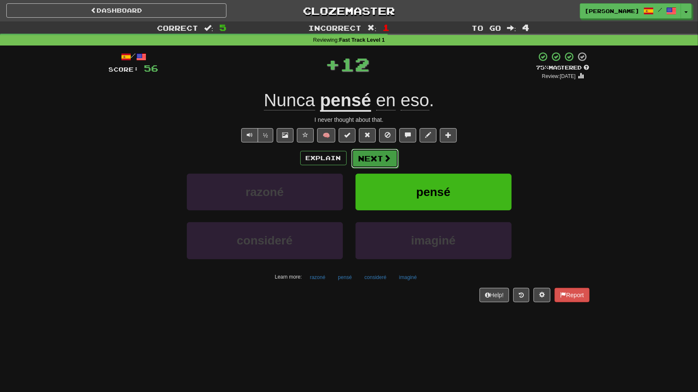
click at [382, 157] on button "Next" at bounding box center [374, 158] width 47 height 19
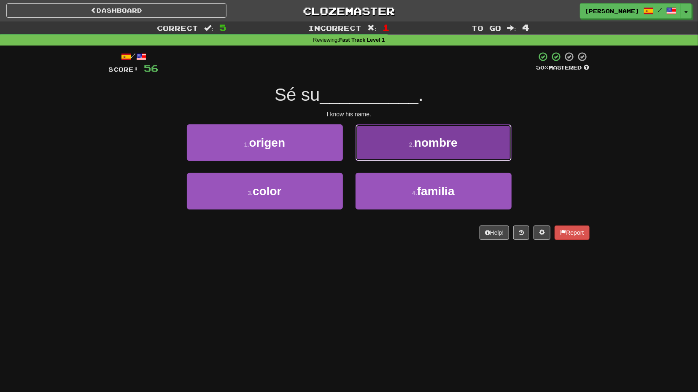
click at [400, 154] on button "2 . nombre" at bounding box center [434, 142] width 156 height 37
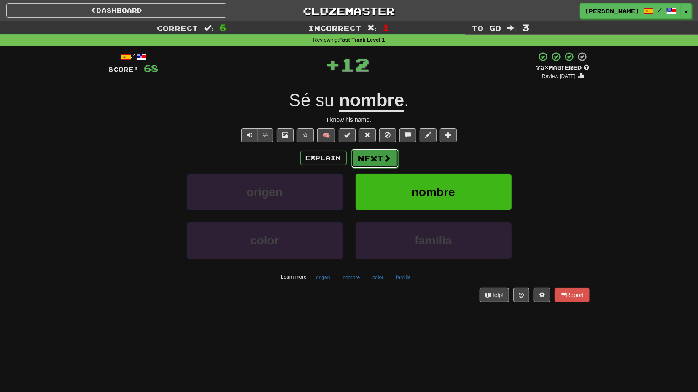
click at [377, 156] on button "Next" at bounding box center [374, 158] width 47 height 19
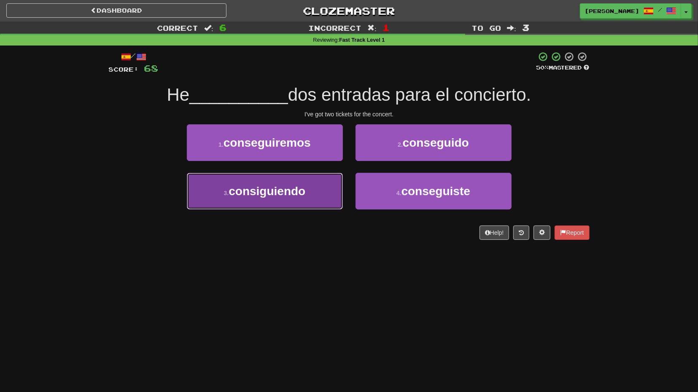
click at [326, 181] on button "3 . consiguiendo" at bounding box center [265, 191] width 156 height 37
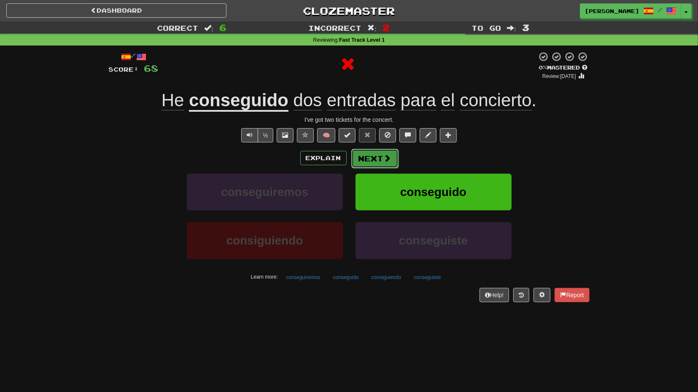
click at [384, 159] on span at bounding box center [388, 158] width 8 height 8
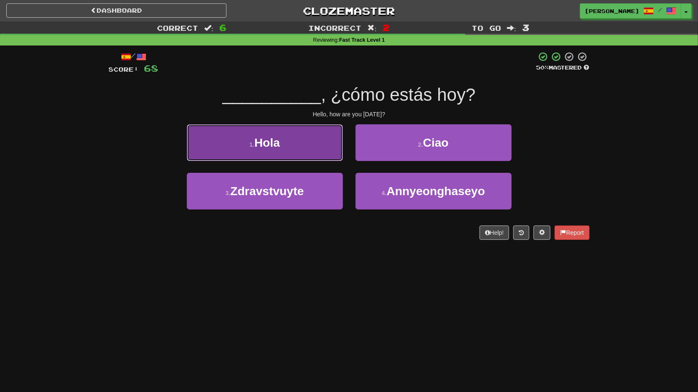
click at [328, 152] on button "1 . [GEOGRAPHIC_DATA]" at bounding box center [265, 142] width 156 height 37
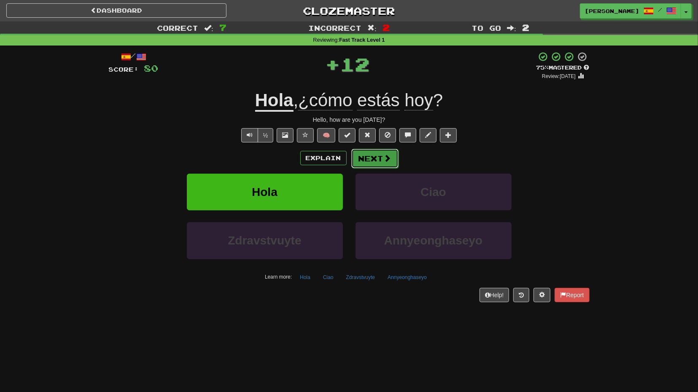
click at [375, 155] on button "Next" at bounding box center [374, 158] width 47 height 19
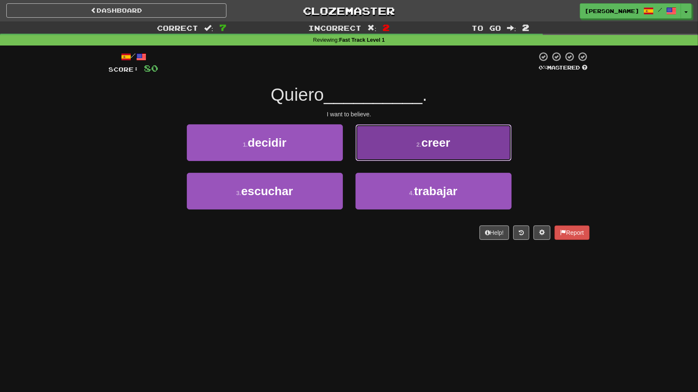
click at [397, 151] on button "2 . creer" at bounding box center [434, 142] width 156 height 37
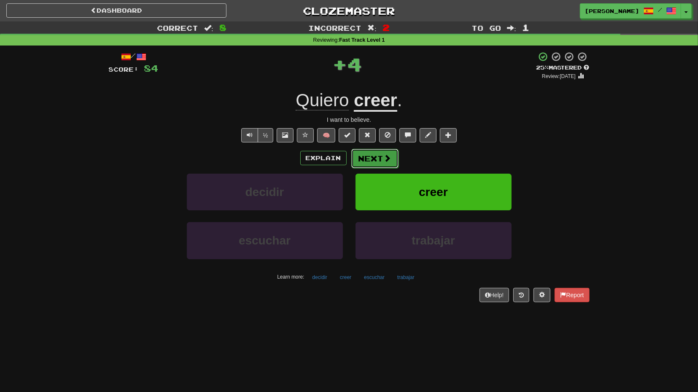
click at [380, 156] on button "Next" at bounding box center [374, 158] width 47 height 19
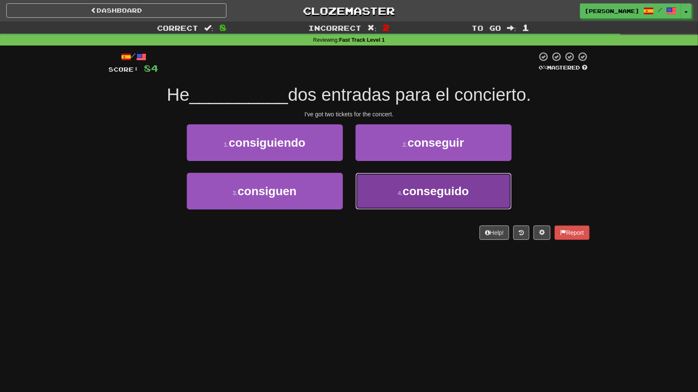
click at [375, 179] on button "4 . conseguido" at bounding box center [434, 191] width 156 height 37
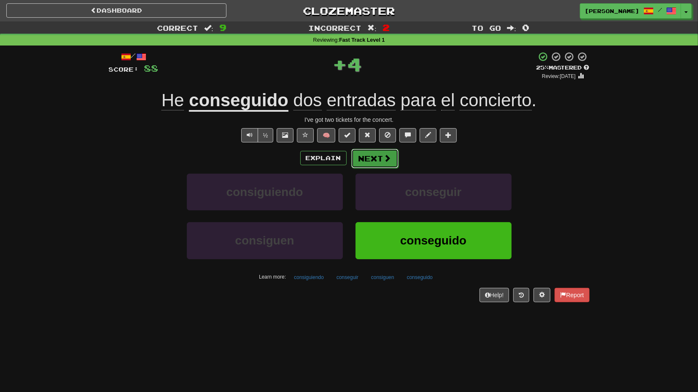
click at [369, 155] on button "Next" at bounding box center [374, 158] width 47 height 19
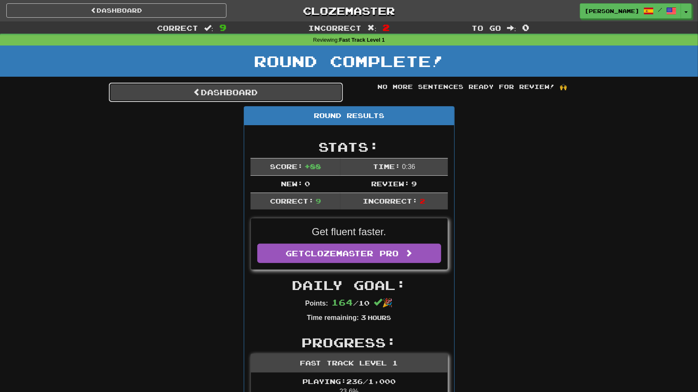
click at [281, 88] on link "Dashboard" at bounding box center [226, 92] width 234 height 19
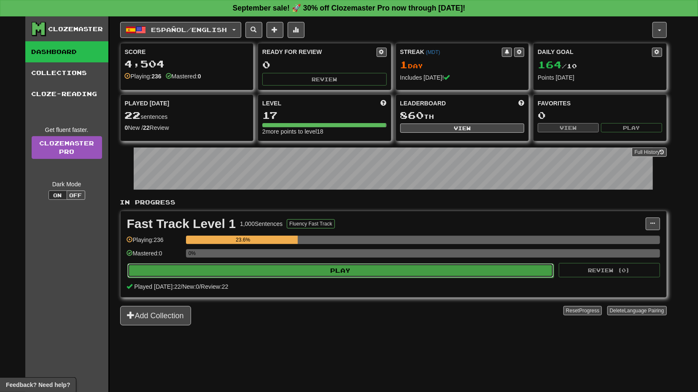
click at [386, 270] on button "Play" at bounding box center [340, 271] width 427 height 14
select select "**"
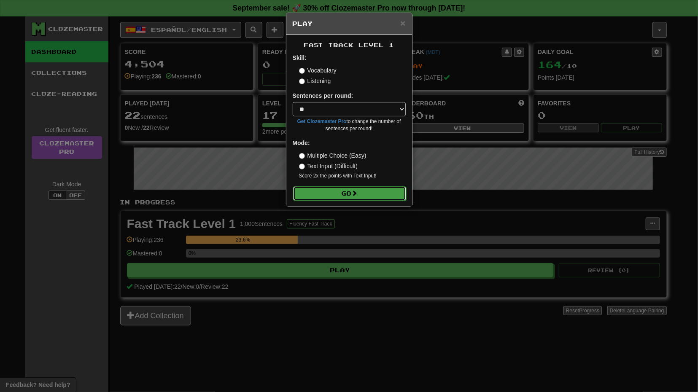
click at [341, 194] on button "Go" at bounding box center [349, 193] width 113 height 14
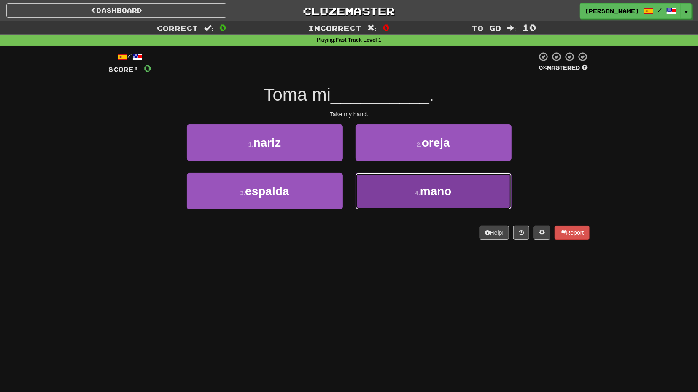
click at [379, 184] on button "4 . mano" at bounding box center [434, 191] width 156 height 37
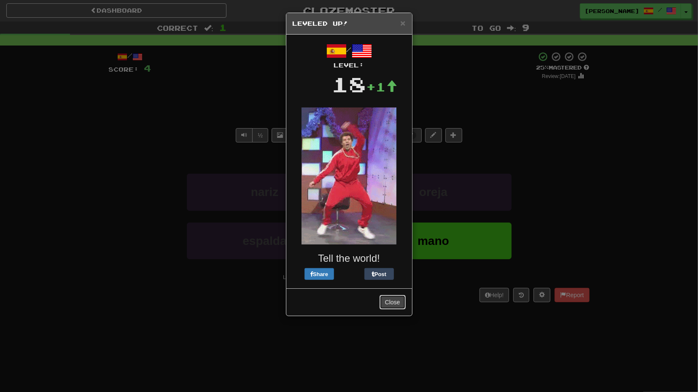
click at [394, 302] on button "Close" at bounding box center [393, 302] width 26 height 14
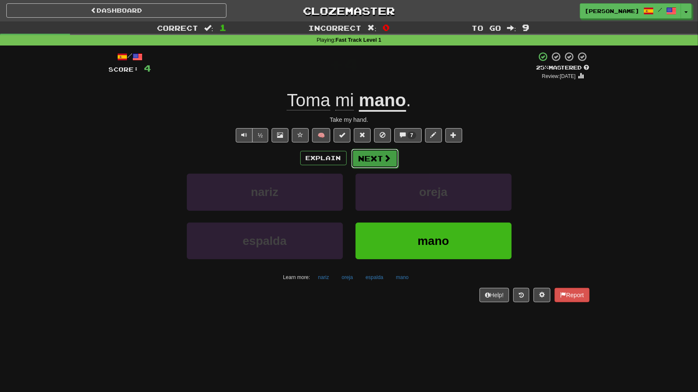
click at [377, 162] on button "Next" at bounding box center [374, 158] width 47 height 19
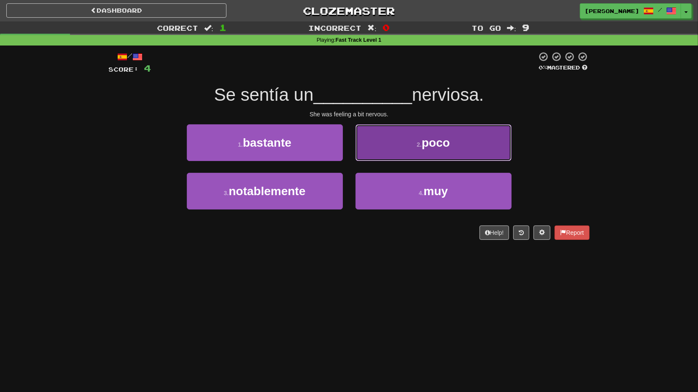
click at [385, 151] on button "2 . poco" at bounding box center [434, 142] width 156 height 37
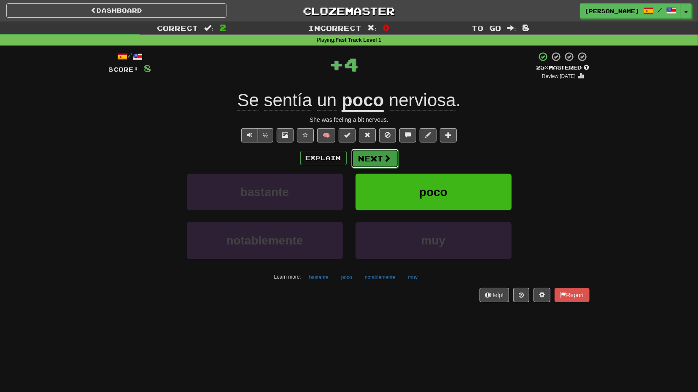
click at [380, 160] on button "Next" at bounding box center [374, 158] width 47 height 19
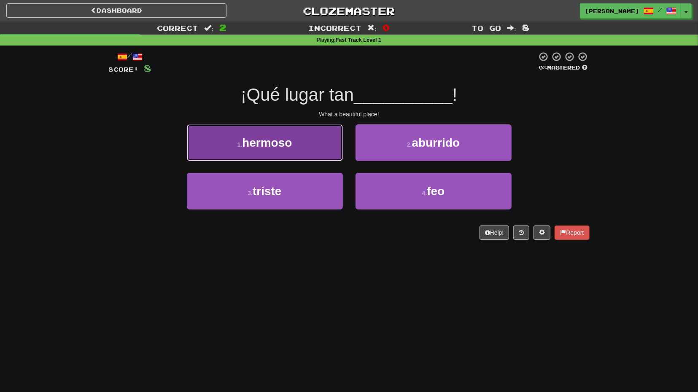
click at [324, 143] on button "1 . hermoso" at bounding box center [265, 142] width 156 height 37
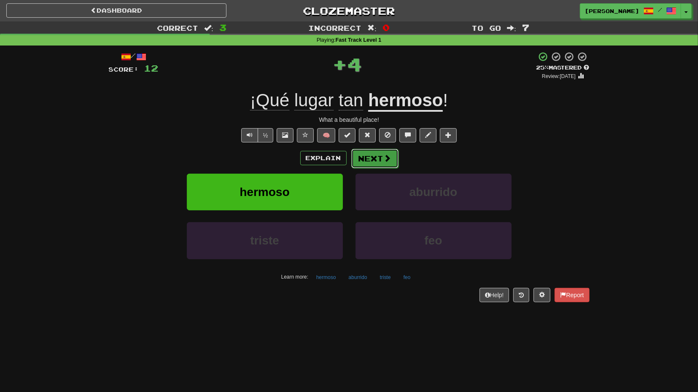
click at [386, 154] on span at bounding box center [388, 158] width 8 height 8
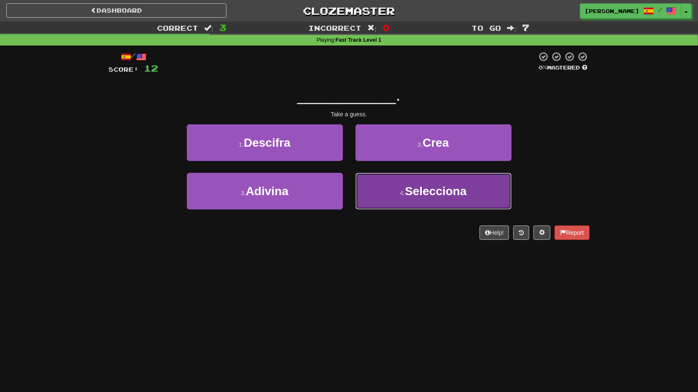
click at [367, 187] on button "4 . Selecciona" at bounding box center [434, 191] width 156 height 37
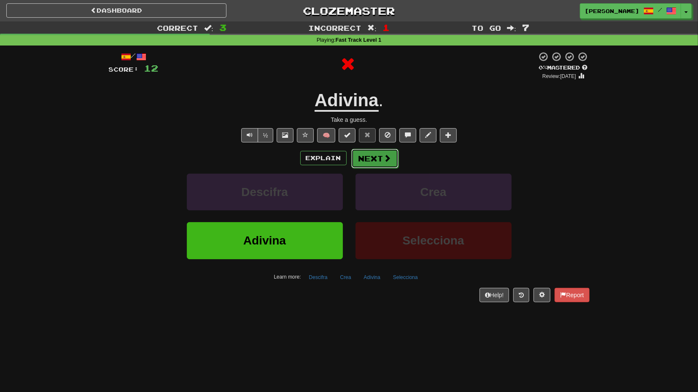
click at [372, 158] on button "Next" at bounding box center [374, 158] width 47 height 19
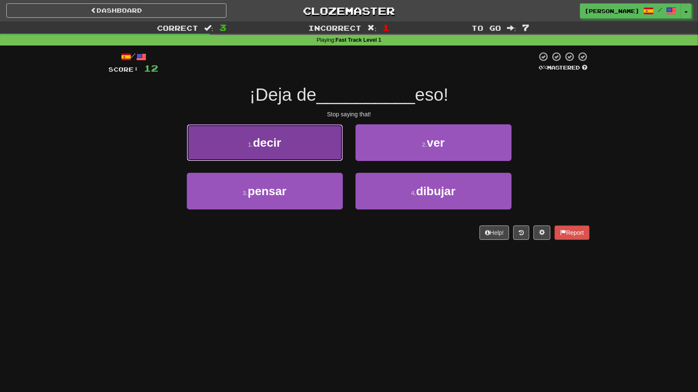
click at [319, 154] on button "1 . decir" at bounding box center [265, 142] width 156 height 37
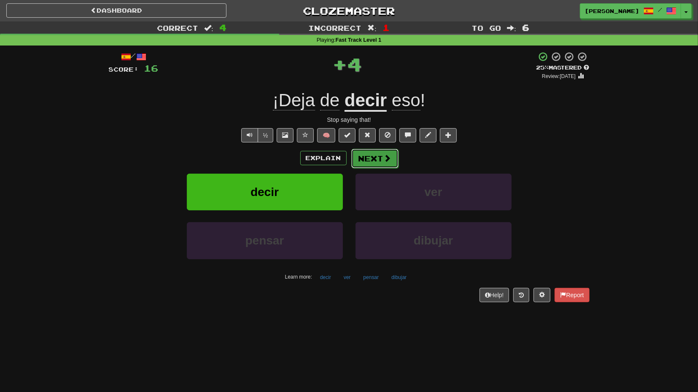
click at [366, 153] on button "Next" at bounding box center [374, 158] width 47 height 19
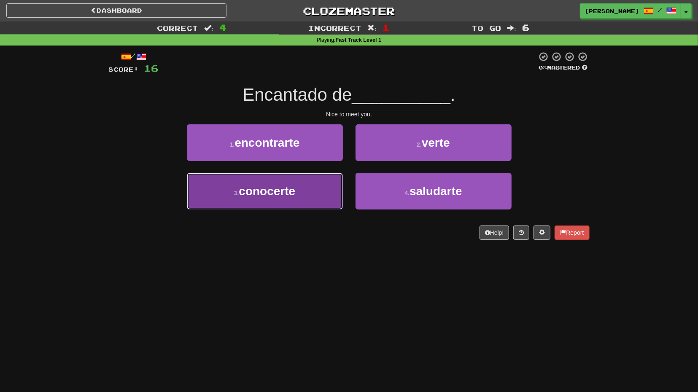
click at [324, 184] on button "3 . conocerte" at bounding box center [265, 191] width 156 height 37
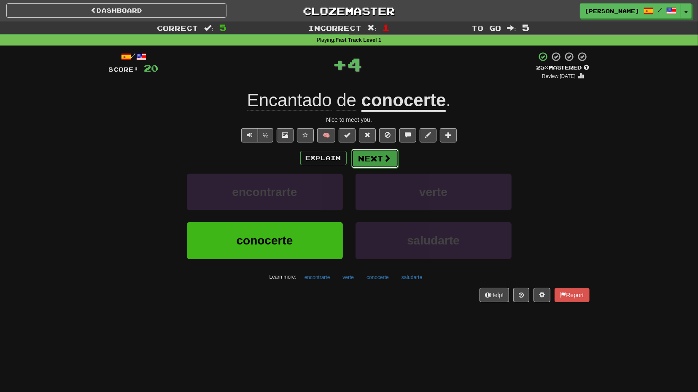
click at [370, 162] on button "Next" at bounding box center [374, 158] width 47 height 19
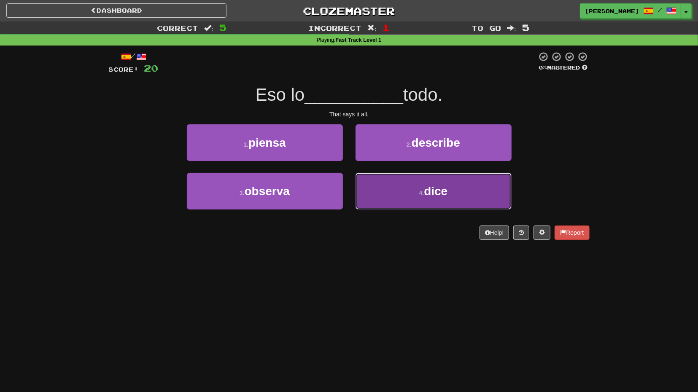
click at [391, 180] on button "4 . dice" at bounding box center [434, 191] width 156 height 37
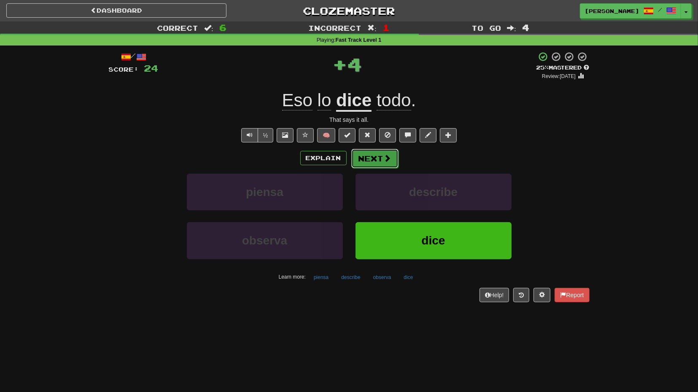
click at [385, 164] on button "Next" at bounding box center [374, 158] width 47 height 19
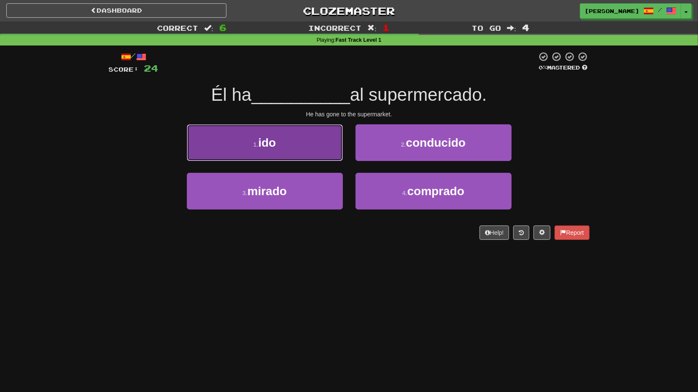
click at [330, 151] on button "1 . ido" at bounding box center [265, 142] width 156 height 37
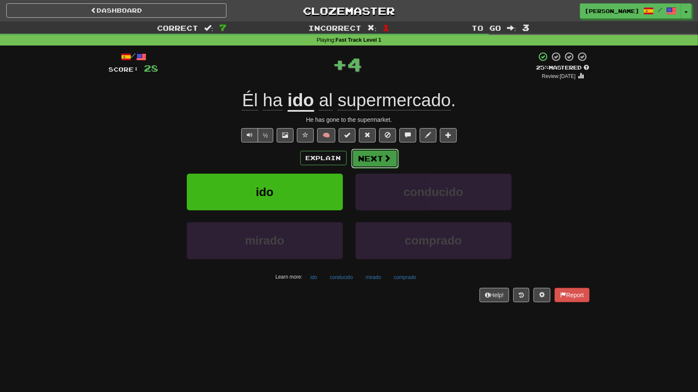
click at [364, 154] on button "Next" at bounding box center [374, 158] width 47 height 19
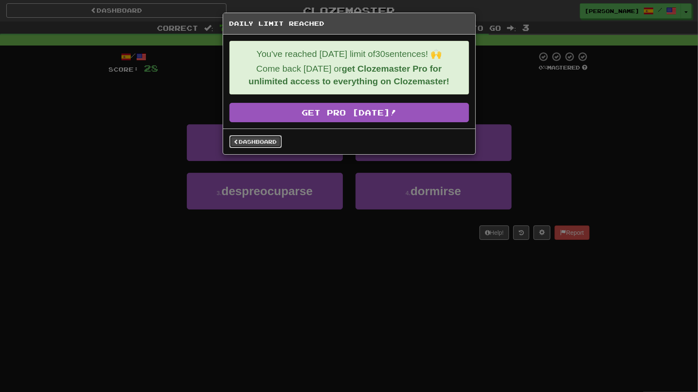
click at [277, 143] on link "Dashboard" at bounding box center [255, 141] width 52 height 13
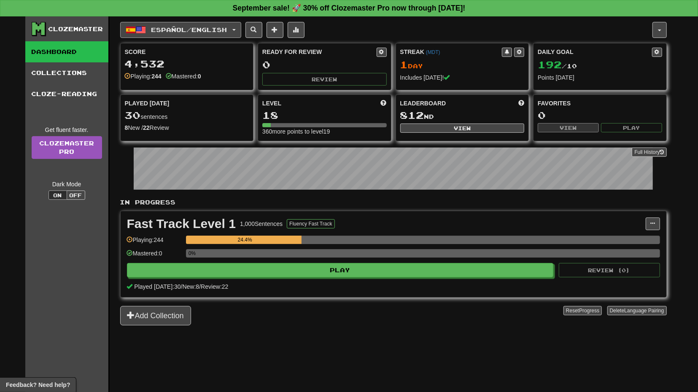
click at [227, 29] on span "Español / English" at bounding box center [189, 29] width 76 height 7
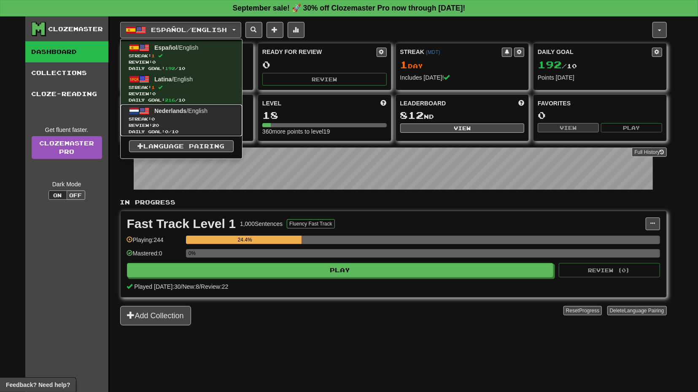
click at [182, 112] on span "Nederlands" at bounding box center [170, 111] width 32 height 7
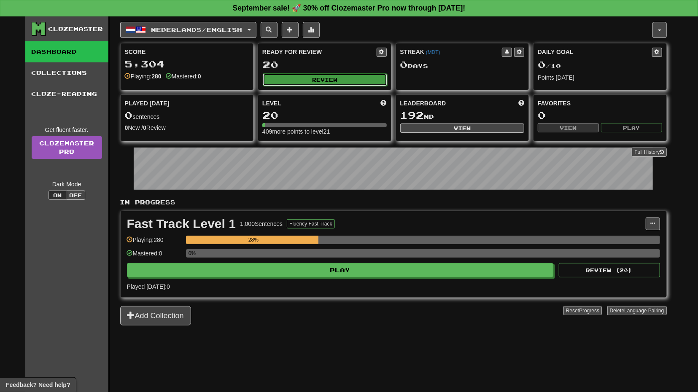
click at [329, 81] on button "Review" at bounding box center [325, 79] width 124 height 13
select select "**"
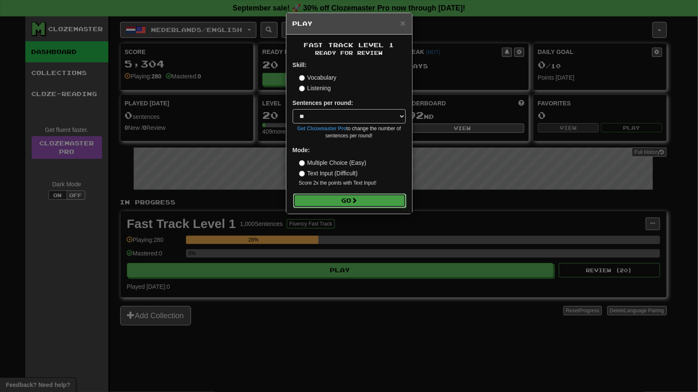
click at [365, 204] on button "Go" at bounding box center [349, 201] width 113 height 14
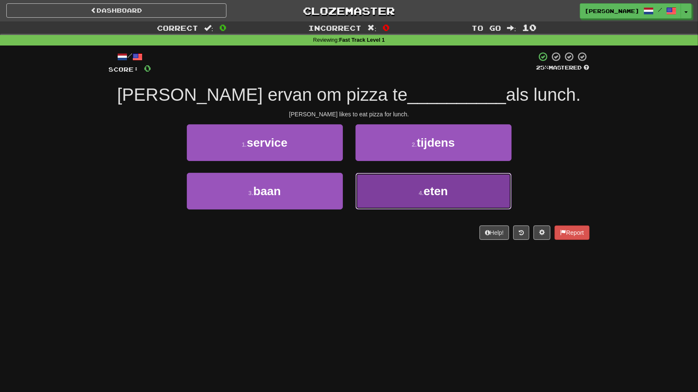
click at [386, 194] on button "4 . eten" at bounding box center [434, 191] width 156 height 37
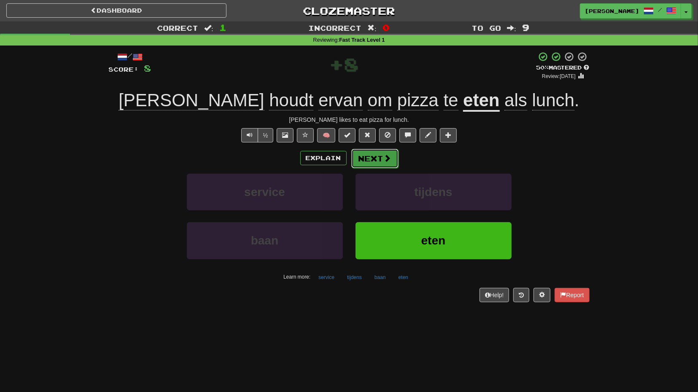
click at [375, 162] on button "Next" at bounding box center [374, 158] width 47 height 19
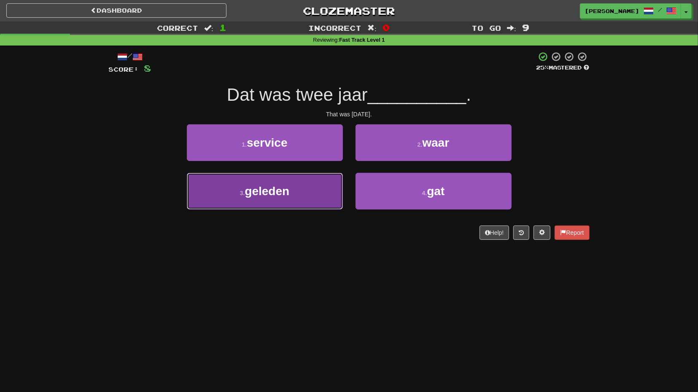
click at [310, 200] on button "3 . geleden" at bounding box center [265, 191] width 156 height 37
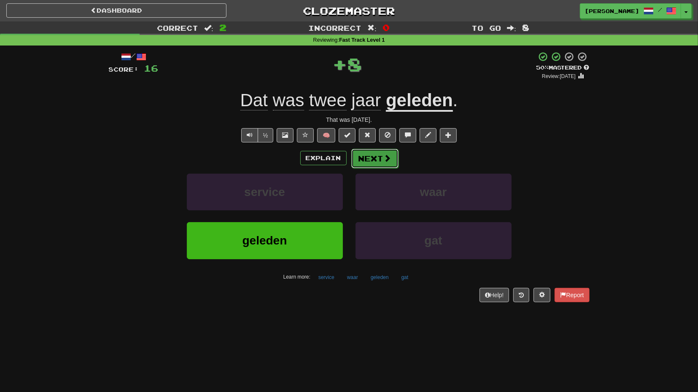
click at [383, 159] on button "Next" at bounding box center [374, 158] width 47 height 19
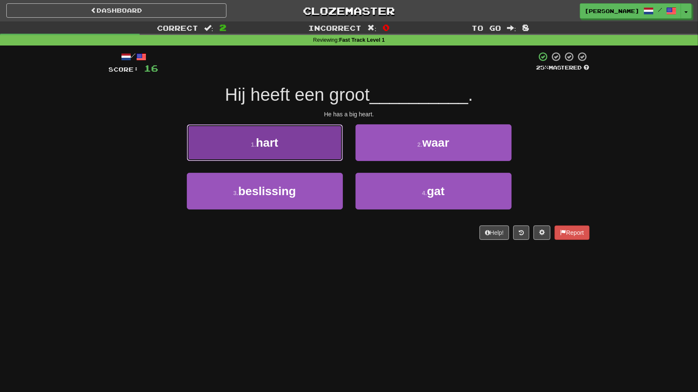
click at [319, 158] on button "1 . [PERSON_NAME]" at bounding box center [265, 142] width 156 height 37
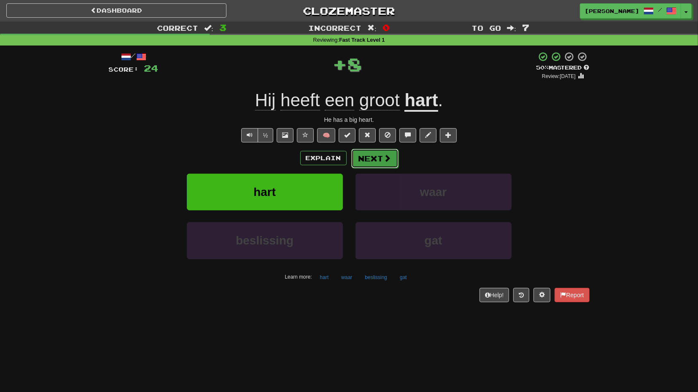
click at [384, 158] on span at bounding box center [388, 158] width 8 height 8
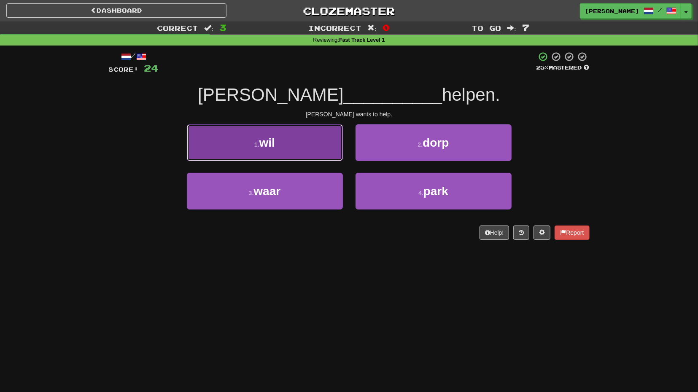
click at [333, 152] on button "1 . wil" at bounding box center [265, 142] width 156 height 37
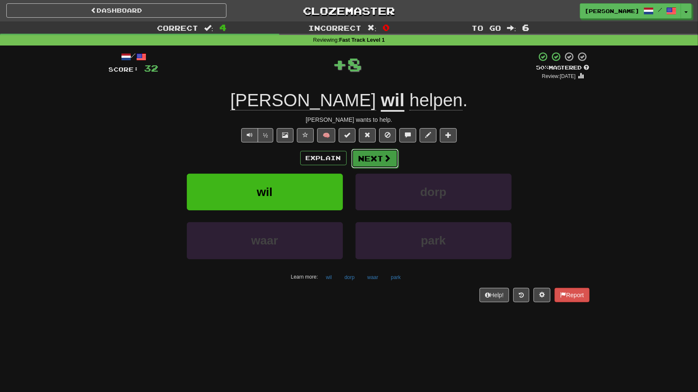
click at [366, 155] on button "Next" at bounding box center [374, 158] width 47 height 19
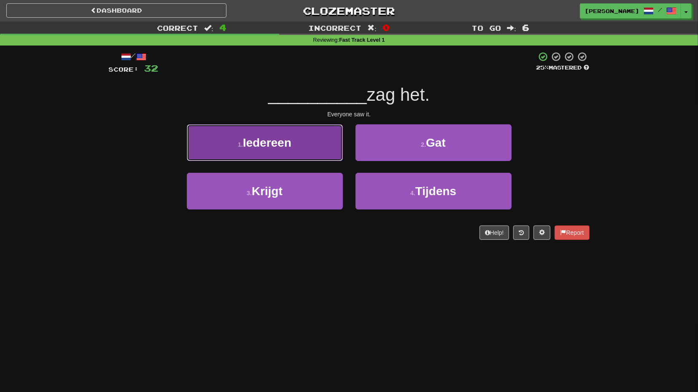
click at [320, 154] on button "1 . Iedereen" at bounding box center [265, 142] width 156 height 37
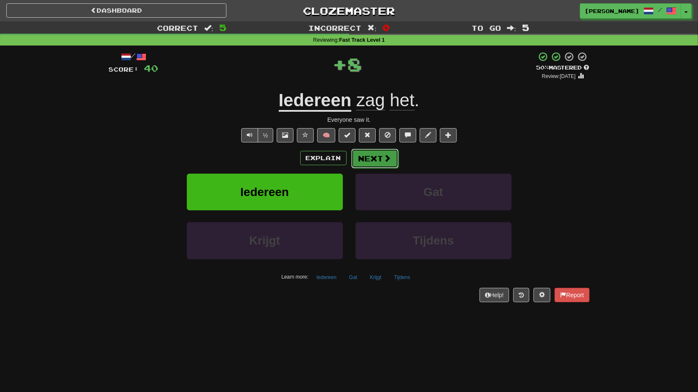
click at [357, 154] on button "Next" at bounding box center [374, 158] width 47 height 19
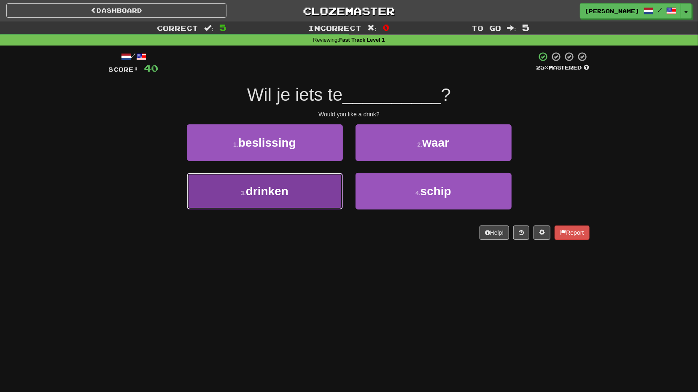
click at [310, 202] on button "3 . drinken" at bounding box center [265, 191] width 156 height 37
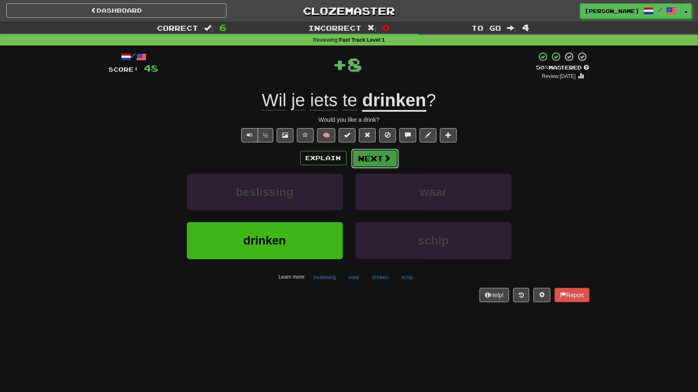
click at [366, 163] on button "Next" at bounding box center [374, 158] width 47 height 19
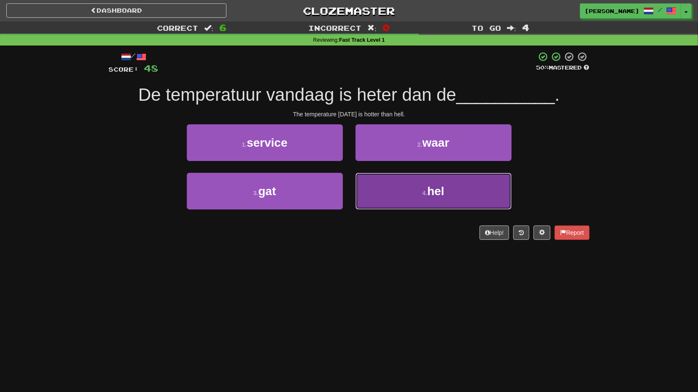
click at [405, 184] on button "4 . hel" at bounding box center [434, 191] width 156 height 37
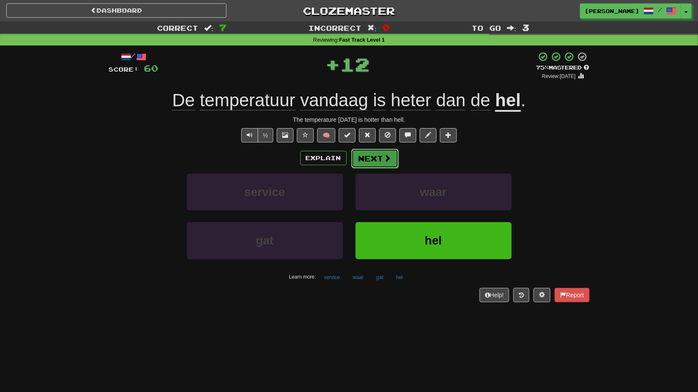
click at [394, 162] on button "Next" at bounding box center [374, 158] width 47 height 19
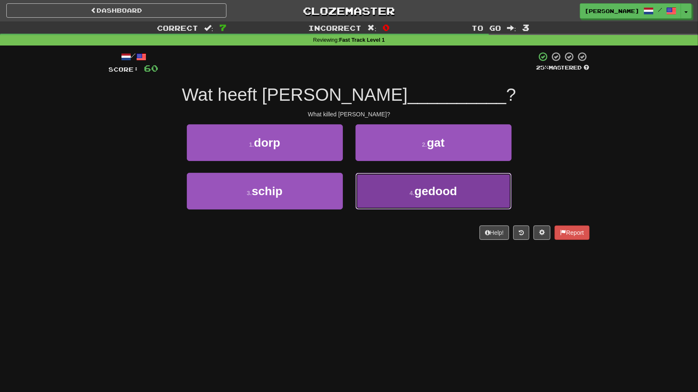
click at [387, 200] on button "4 . gedood" at bounding box center [434, 191] width 156 height 37
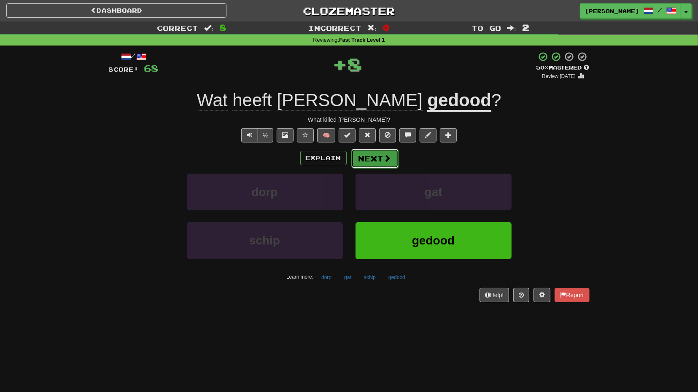
click at [384, 157] on span at bounding box center [388, 158] width 8 height 8
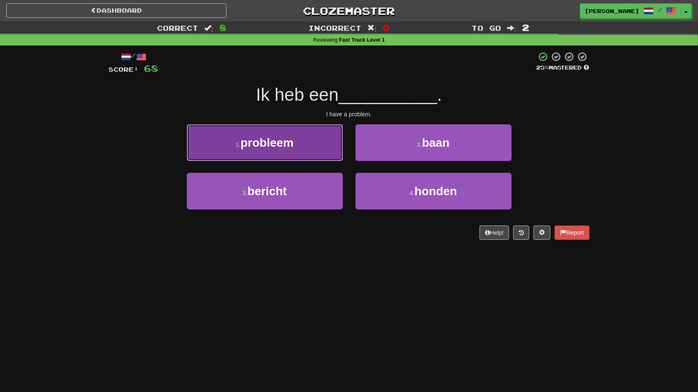
click at [324, 161] on button "1 . probleem" at bounding box center [265, 142] width 156 height 37
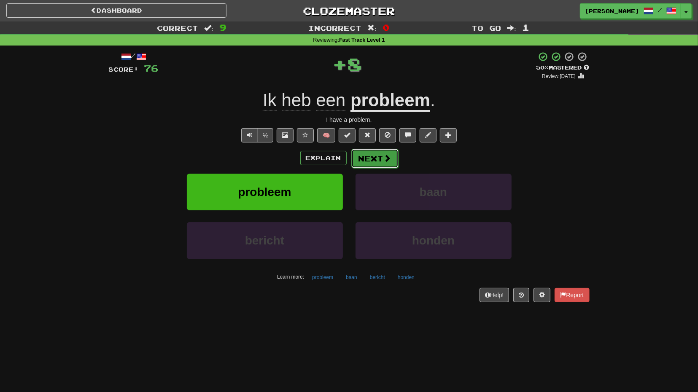
click at [367, 162] on button "Next" at bounding box center [374, 158] width 47 height 19
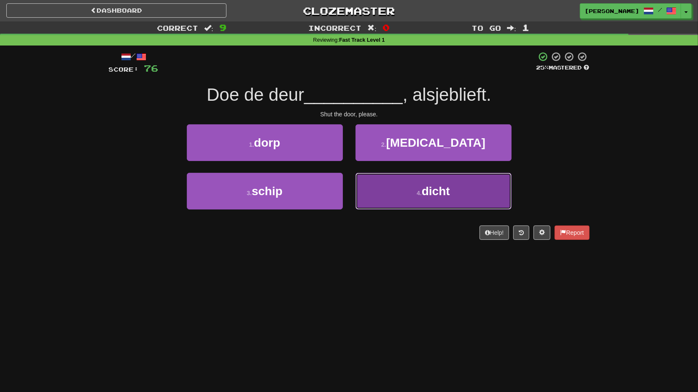
click at [397, 187] on button "4 . dicht" at bounding box center [434, 191] width 156 height 37
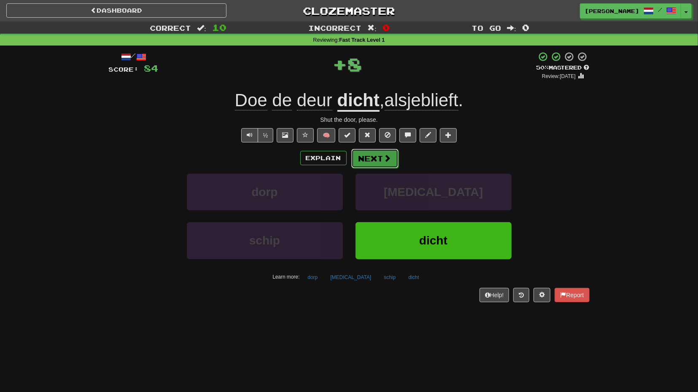
click at [379, 165] on button "Next" at bounding box center [374, 158] width 47 height 19
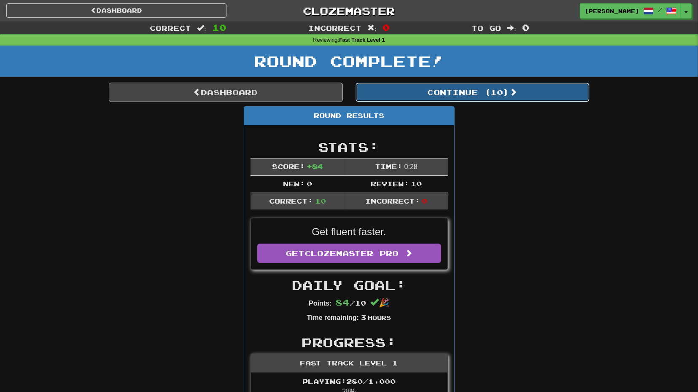
click at [476, 97] on button "Continue ( 10 )" at bounding box center [473, 92] width 234 height 19
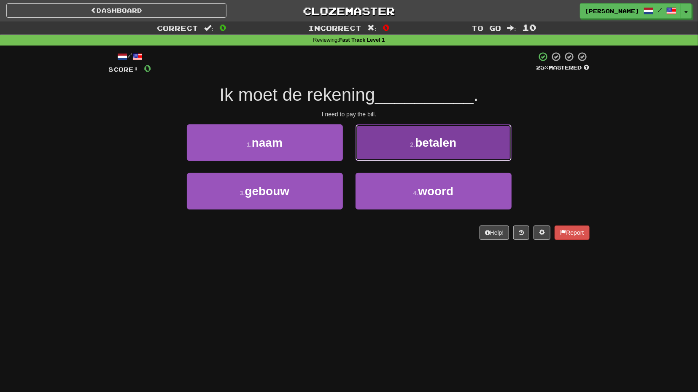
click at [434, 152] on button "2 . betalen" at bounding box center [434, 142] width 156 height 37
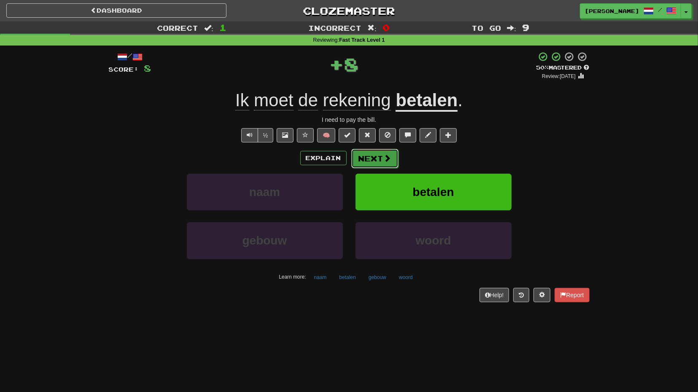
click at [389, 159] on span at bounding box center [388, 158] width 8 height 8
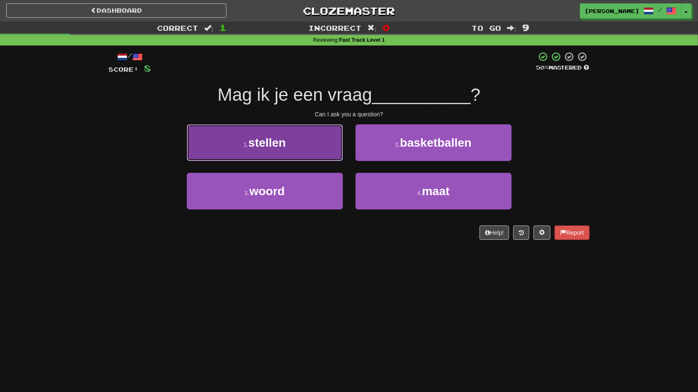
click at [302, 155] on button "1 . stellen" at bounding box center [265, 142] width 156 height 37
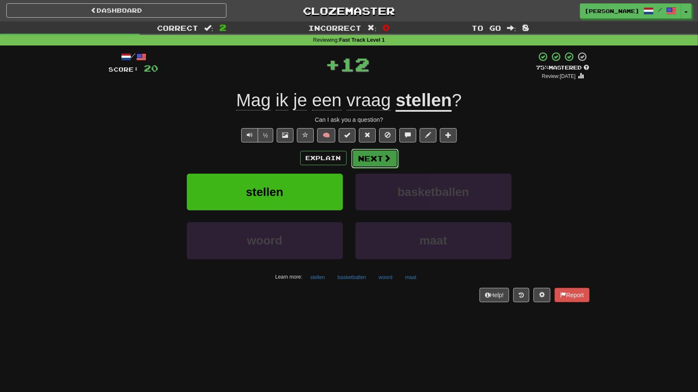
click at [388, 165] on button "Next" at bounding box center [374, 158] width 47 height 19
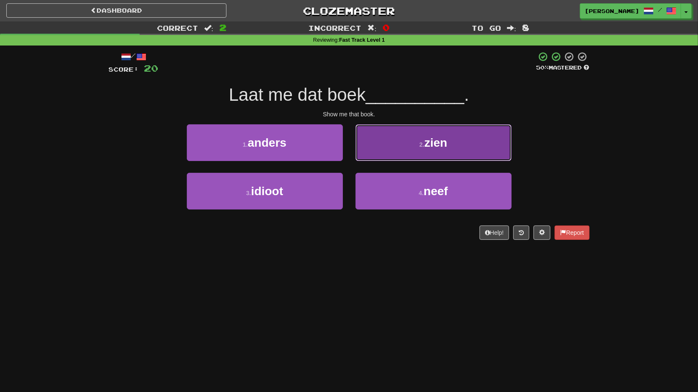
click at [410, 155] on button "2 . zien" at bounding box center [434, 142] width 156 height 37
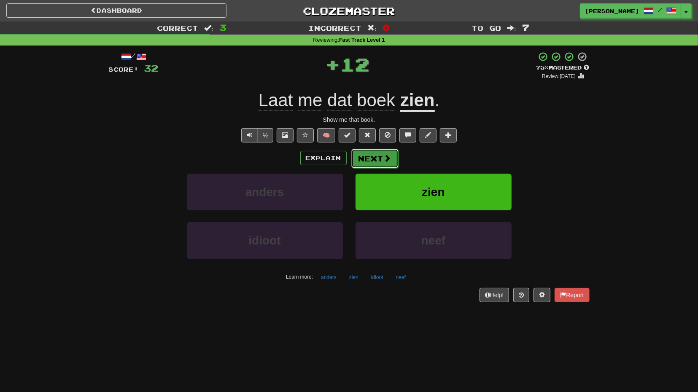
click at [378, 158] on button "Next" at bounding box center [374, 158] width 47 height 19
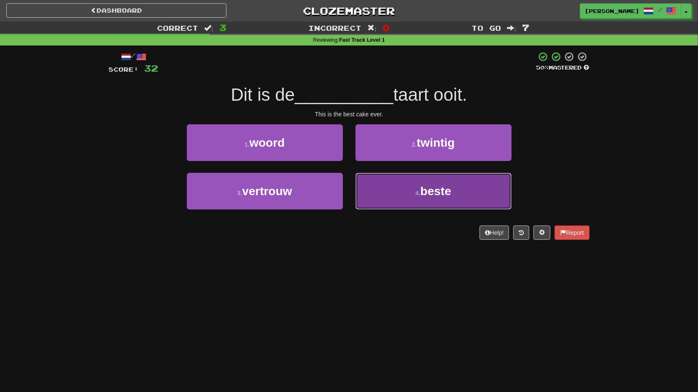
click at [411, 193] on button "4 . beste" at bounding box center [434, 191] width 156 height 37
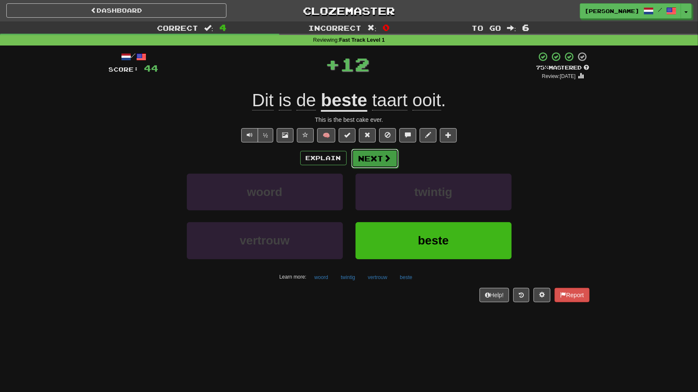
click at [386, 159] on span at bounding box center [388, 158] width 8 height 8
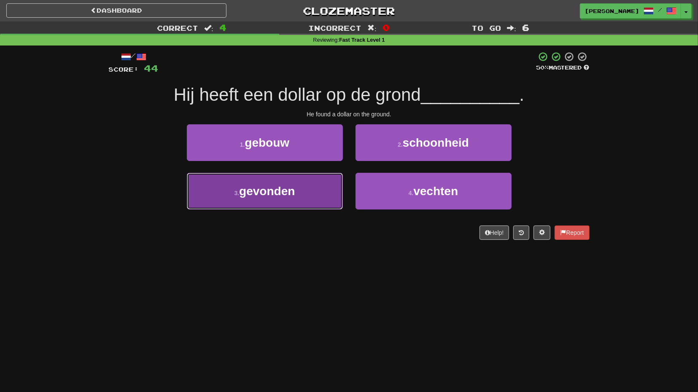
click at [323, 185] on button "3 . gevonden" at bounding box center [265, 191] width 156 height 37
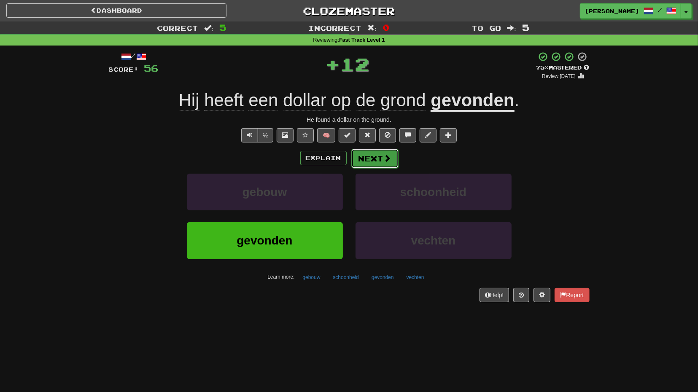
click at [380, 158] on button "Next" at bounding box center [374, 158] width 47 height 19
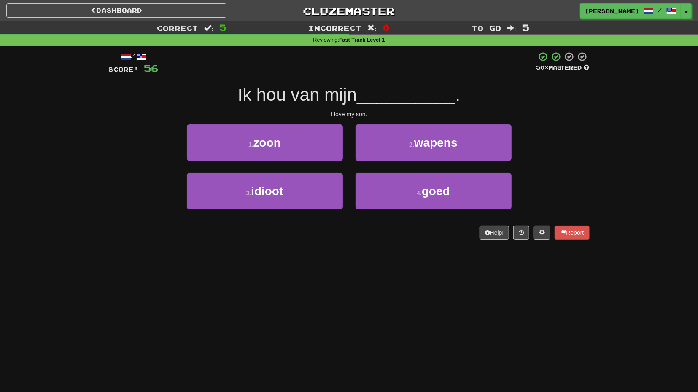
click at [332, 166] on div "1 . zoon" at bounding box center [265, 148] width 169 height 49
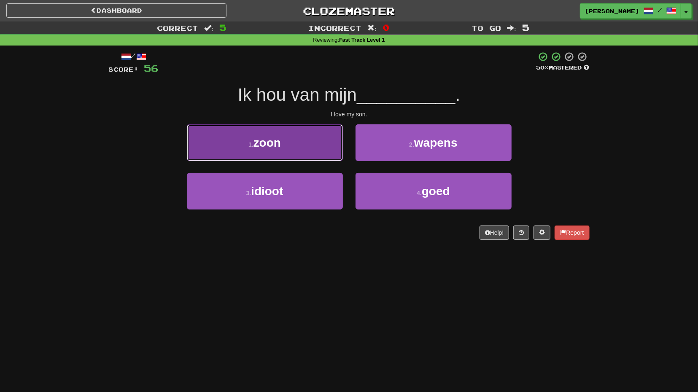
click at [338, 158] on button "1 . zoon" at bounding box center [265, 142] width 156 height 37
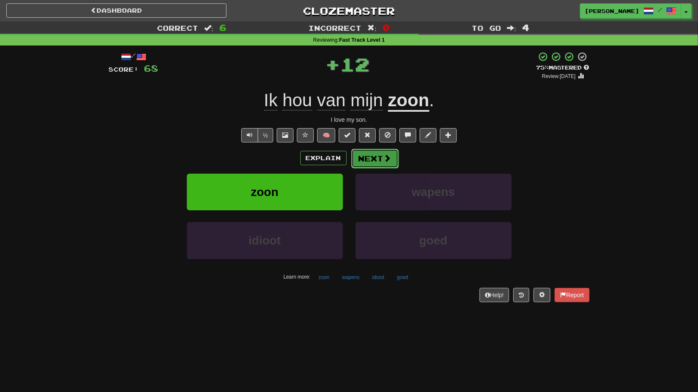
click at [371, 156] on button "Next" at bounding box center [374, 158] width 47 height 19
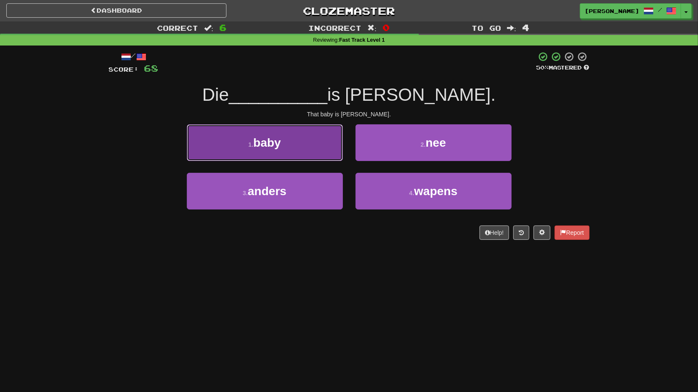
click at [329, 156] on button "1 . baby" at bounding box center [265, 142] width 156 height 37
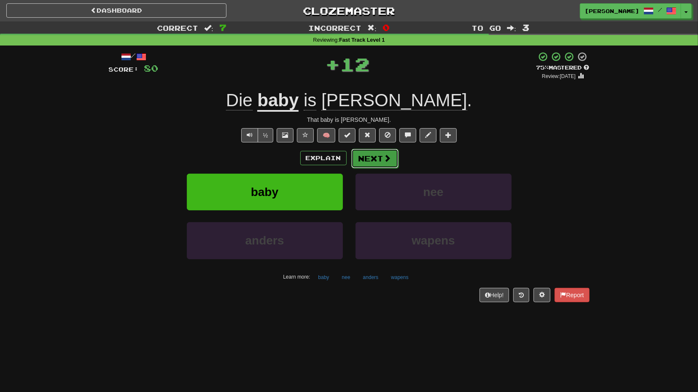
click at [371, 155] on button "Next" at bounding box center [374, 158] width 47 height 19
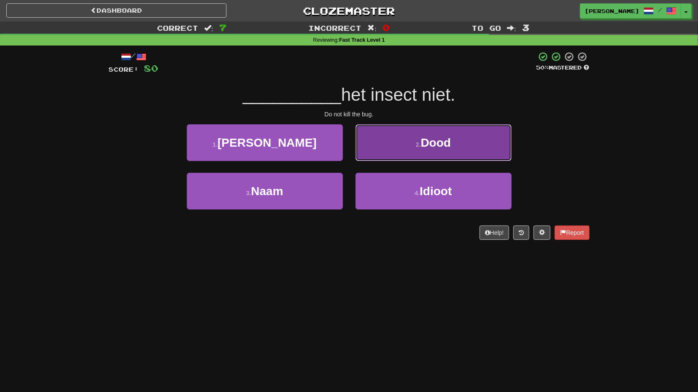
click at [409, 148] on button "2 . Dood" at bounding box center [434, 142] width 156 height 37
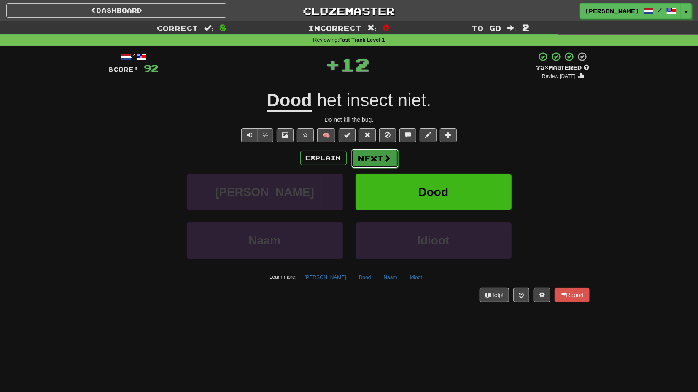
click at [386, 163] on button "Next" at bounding box center [374, 158] width 47 height 19
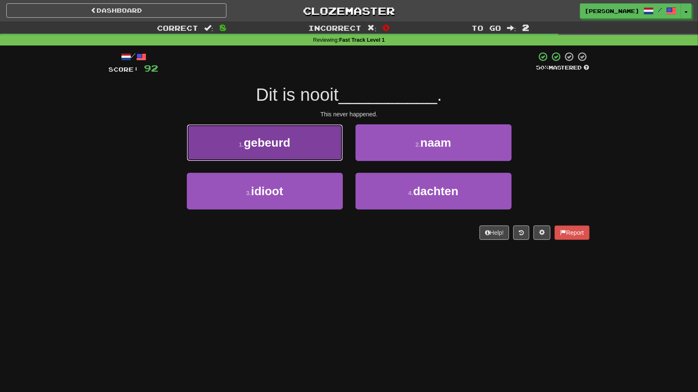
click at [313, 136] on button "1 . gebeurd" at bounding box center [265, 142] width 156 height 37
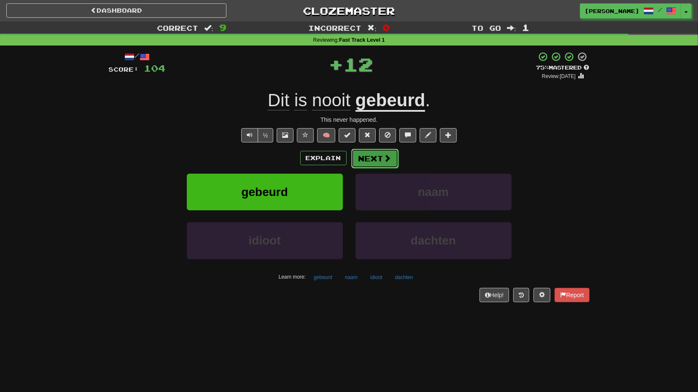
click at [384, 154] on span at bounding box center [388, 158] width 8 height 8
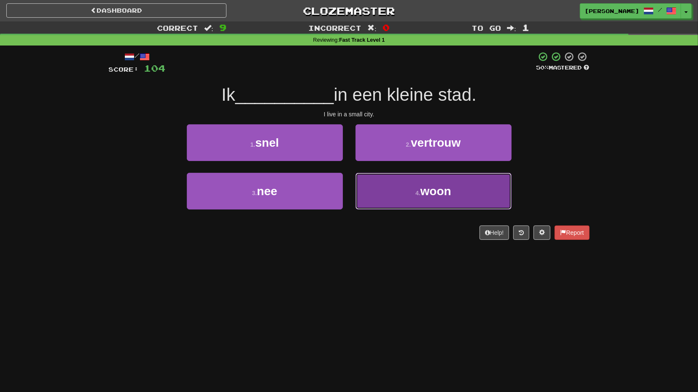
click at [394, 195] on button "4 . woon" at bounding box center [434, 191] width 156 height 37
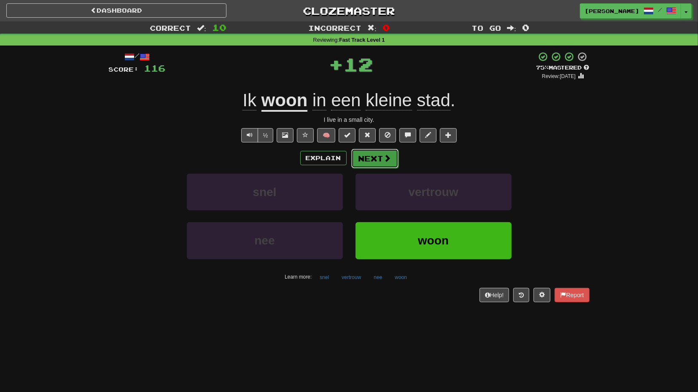
click at [381, 159] on button "Next" at bounding box center [374, 158] width 47 height 19
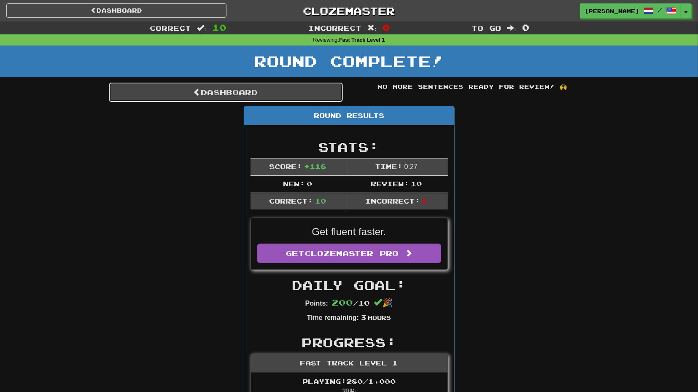
click at [264, 92] on link "Dashboard" at bounding box center [226, 92] width 234 height 19
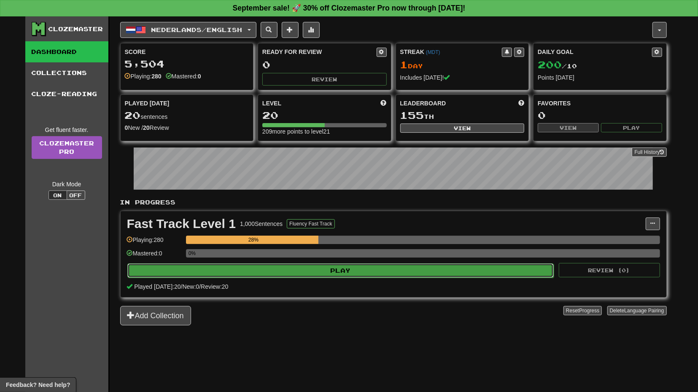
click at [359, 270] on button "Play" at bounding box center [340, 271] width 427 height 14
select select "**"
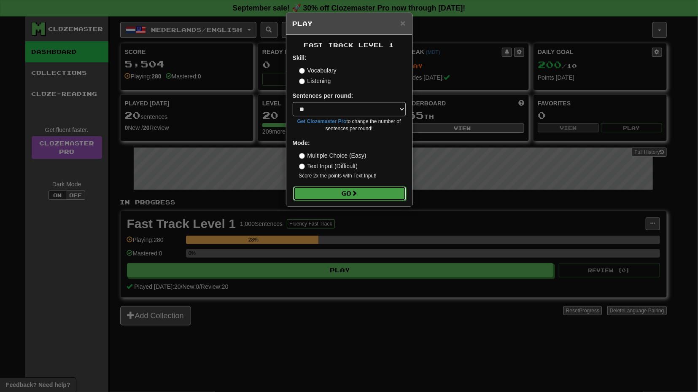
click at [370, 195] on button "Go" at bounding box center [349, 193] width 113 height 14
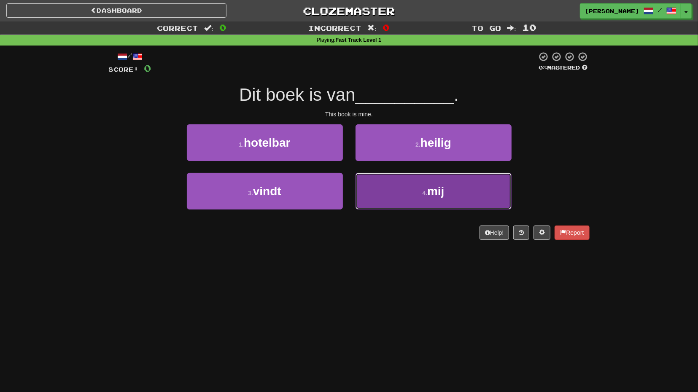
click at [391, 192] on button "4 . mij" at bounding box center [434, 191] width 156 height 37
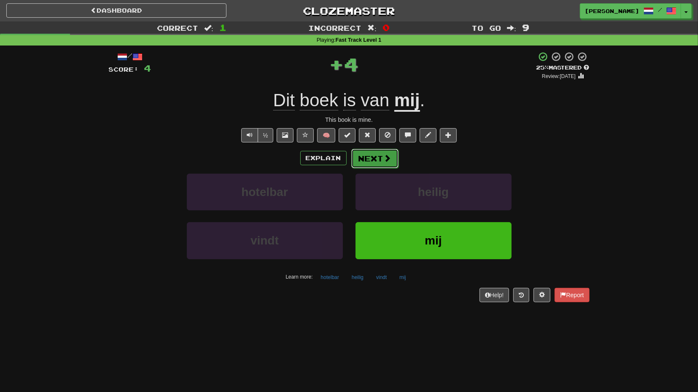
click at [382, 162] on button "Next" at bounding box center [374, 158] width 47 height 19
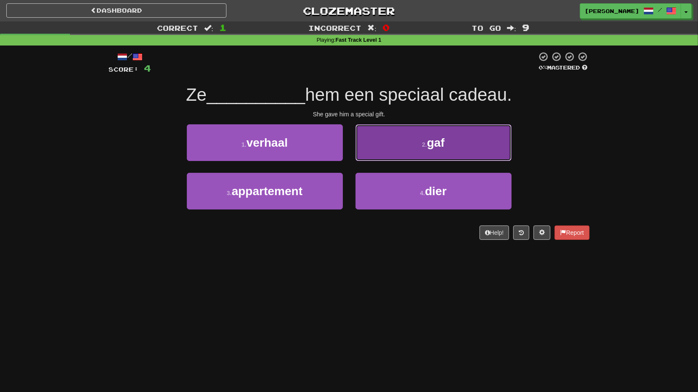
click at [403, 158] on button "2 . gaf" at bounding box center [434, 142] width 156 height 37
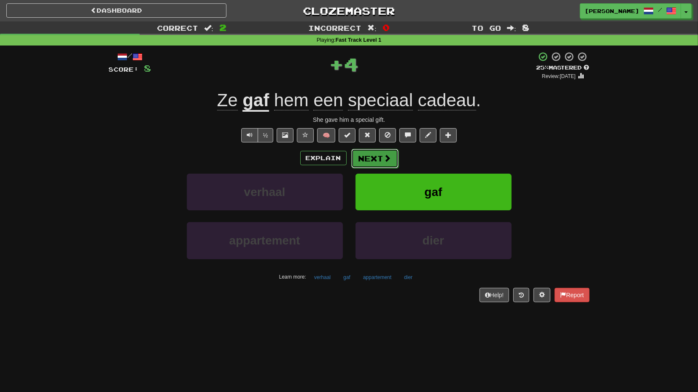
click at [386, 158] on span at bounding box center [388, 158] width 8 height 8
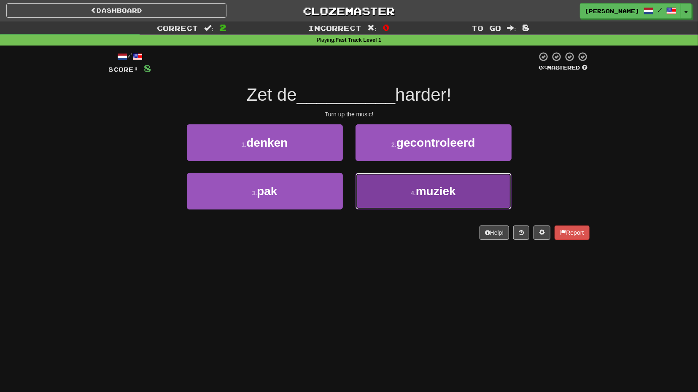
click at [396, 189] on button "4 . muziek" at bounding box center [434, 191] width 156 height 37
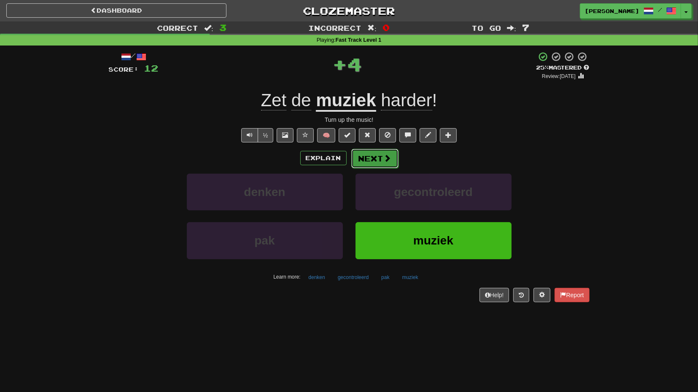
click at [383, 167] on button "Next" at bounding box center [374, 158] width 47 height 19
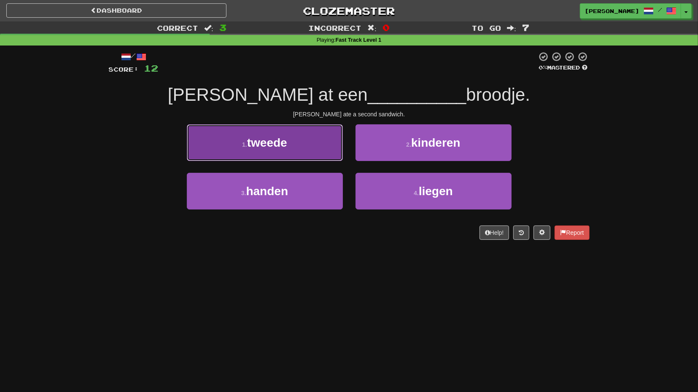
click at [326, 158] on button "1 . tweede" at bounding box center [265, 142] width 156 height 37
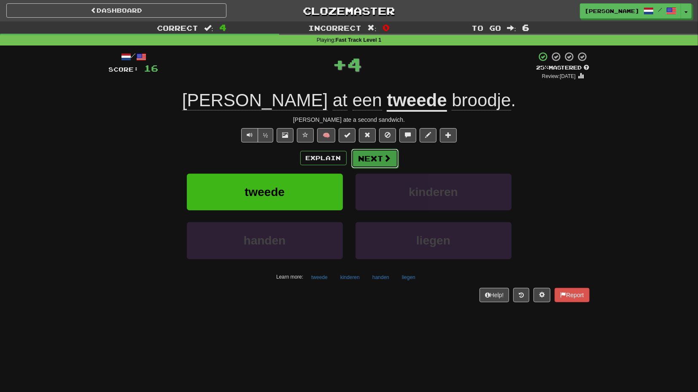
click at [365, 152] on button "Next" at bounding box center [374, 158] width 47 height 19
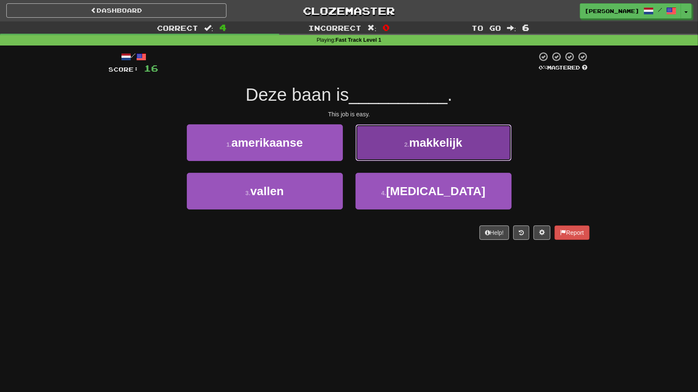
click at [397, 153] on button "2 . makkelijk" at bounding box center [434, 142] width 156 height 37
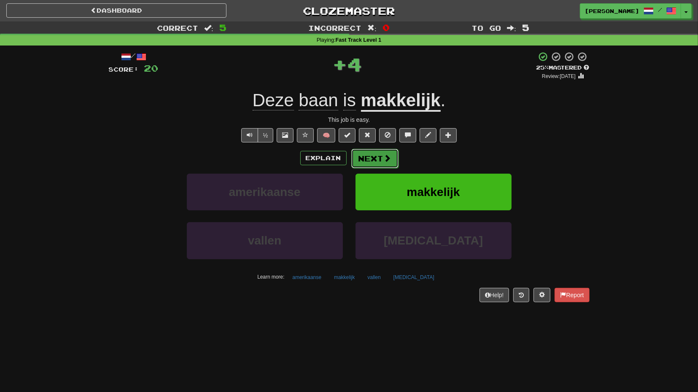
click at [373, 159] on button "Next" at bounding box center [374, 158] width 47 height 19
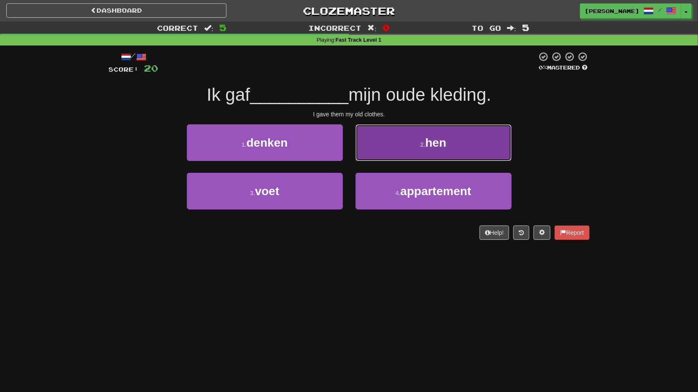
click at [405, 151] on button "2 . hen" at bounding box center [434, 142] width 156 height 37
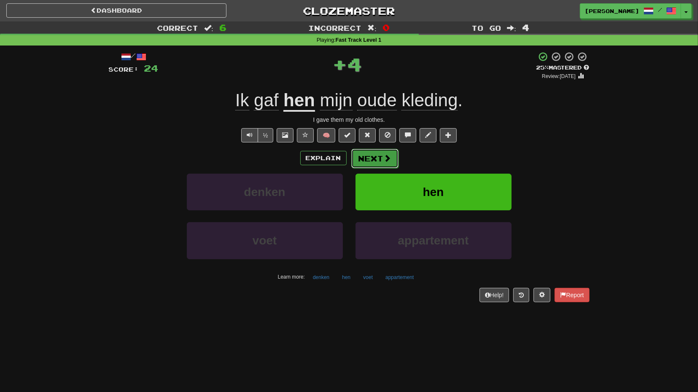
click at [385, 158] on span at bounding box center [388, 158] width 8 height 8
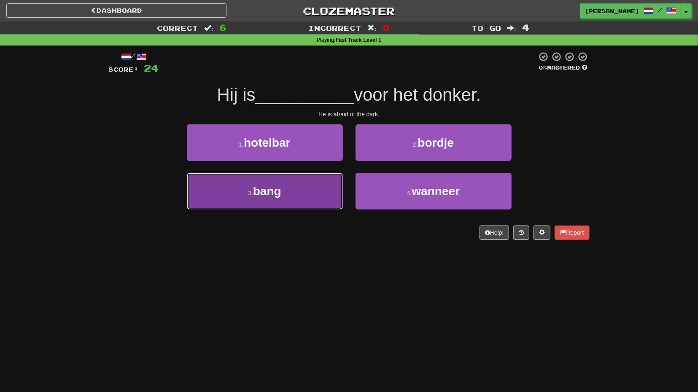
click at [318, 187] on button "3 . bang" at bounding box center [265, 191] width 156 height 37
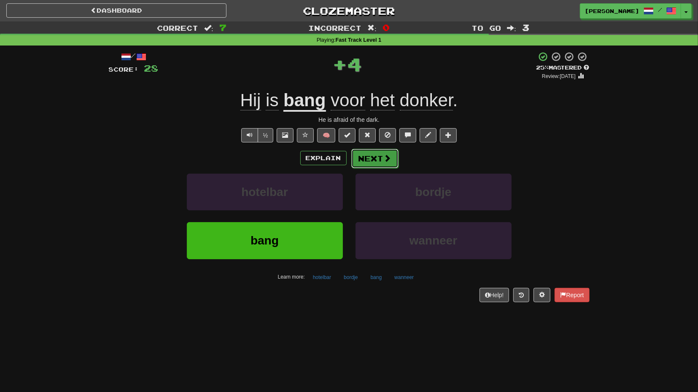
click at [369, 159] on button "Next" at bounding box center [374, 158] width 47 height 19
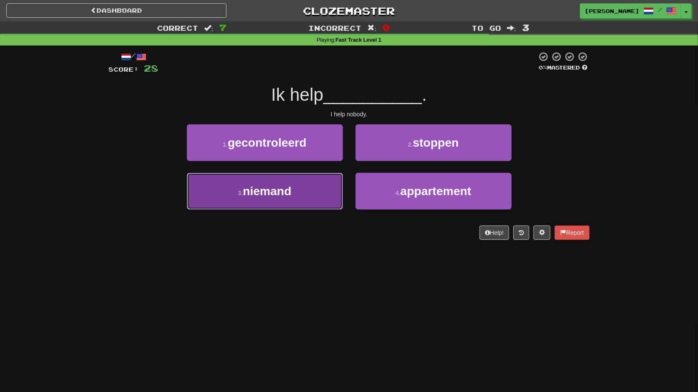
click at [339, 189] on button "3 . niemand" at bounding box center [265, 191] width 156 height 37
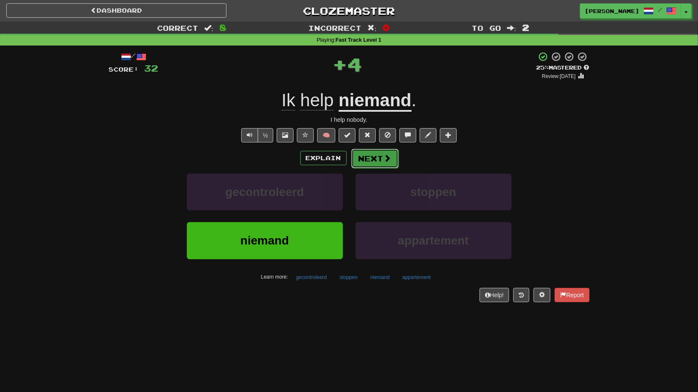
click at [376, 157] on button "Next" at bounding box center [374, 158] width 47 height 19
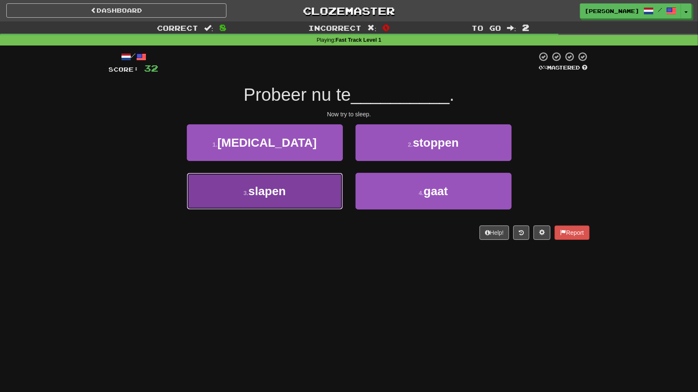
click at [318, 181] on button "3 . slapen" at bounding box center [265, 191] width 156 height 37
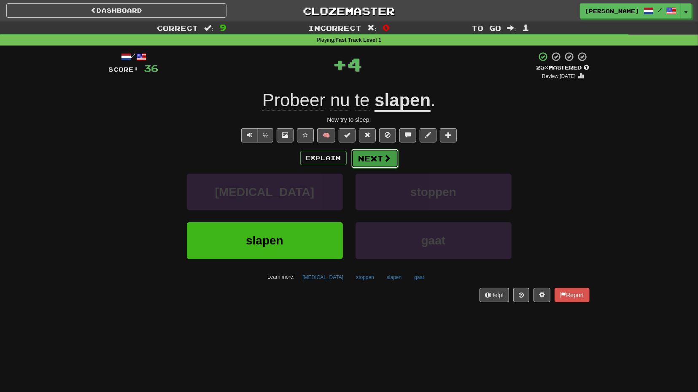
click at [365, 159] on button "Next" at bounding box center [374, 158] width 47 height 19
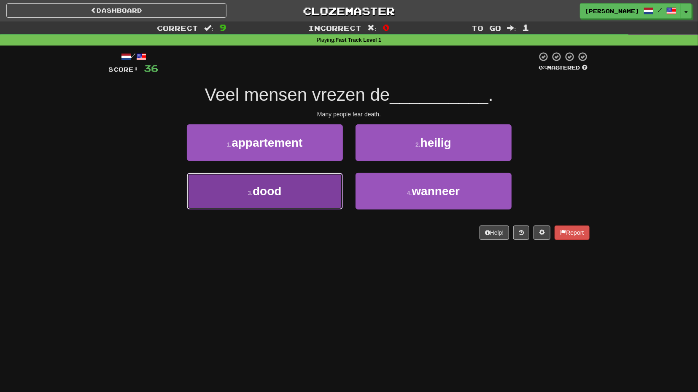
click at [310, 179] on button "3 . dood" at bounding box center [265, 191] width 156 height 37
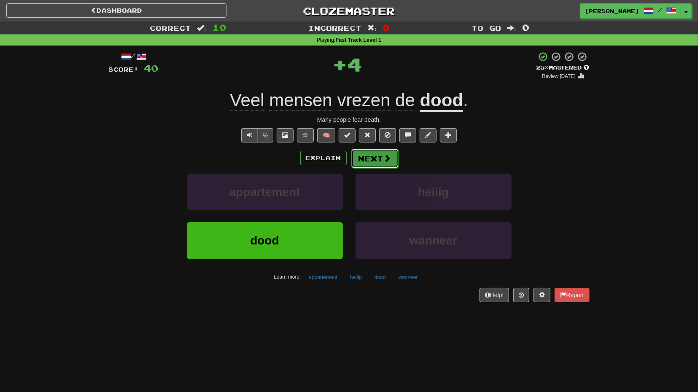
click at [366, 156] on button "Next" at bounding box center [374, 158] width 47 height 19
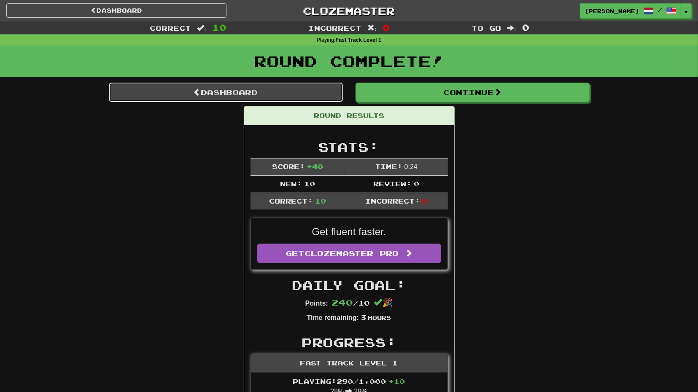
click at [302, 93] on link "Dashboard" at bounding box center [226, 92] width 234 height 19
